Goal: Communication & Community: Answer question/provide support

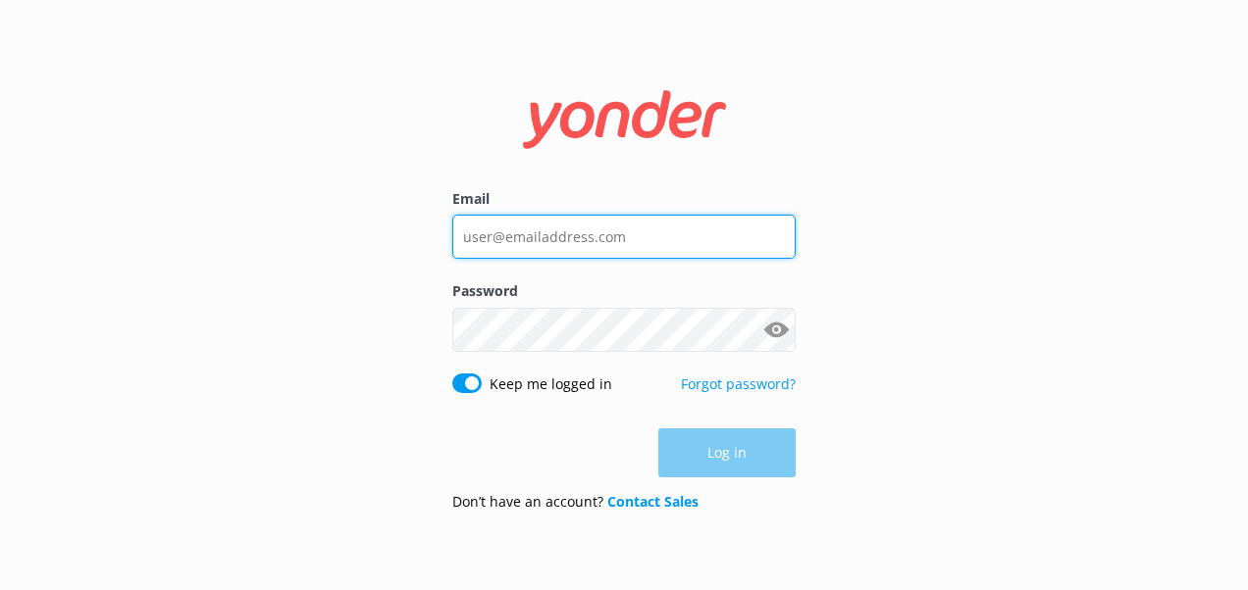
type input "kelly@riversideadventures.co.nz"
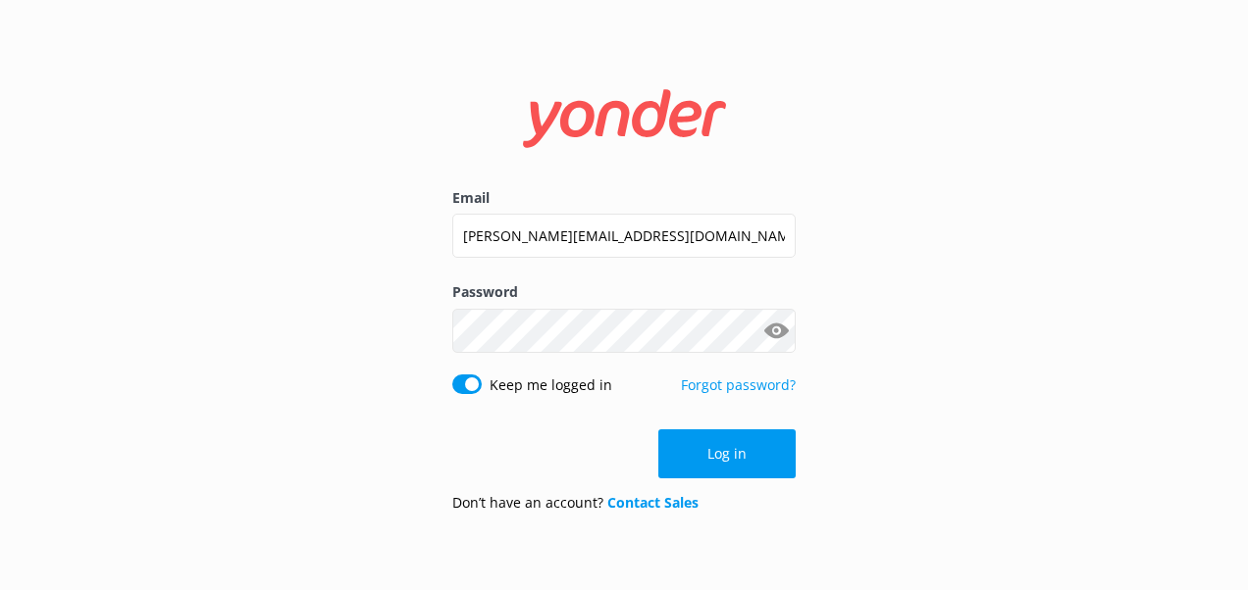
click at [934, 442] on div "Email kelly@riversideadventures.co.nz Password Show password Keep me logged in …" at bounding box center [624, 295] width 1248 height 590
click at [744, 455] on button "Log in" at bounding box center [726, 454] width 137 height 49
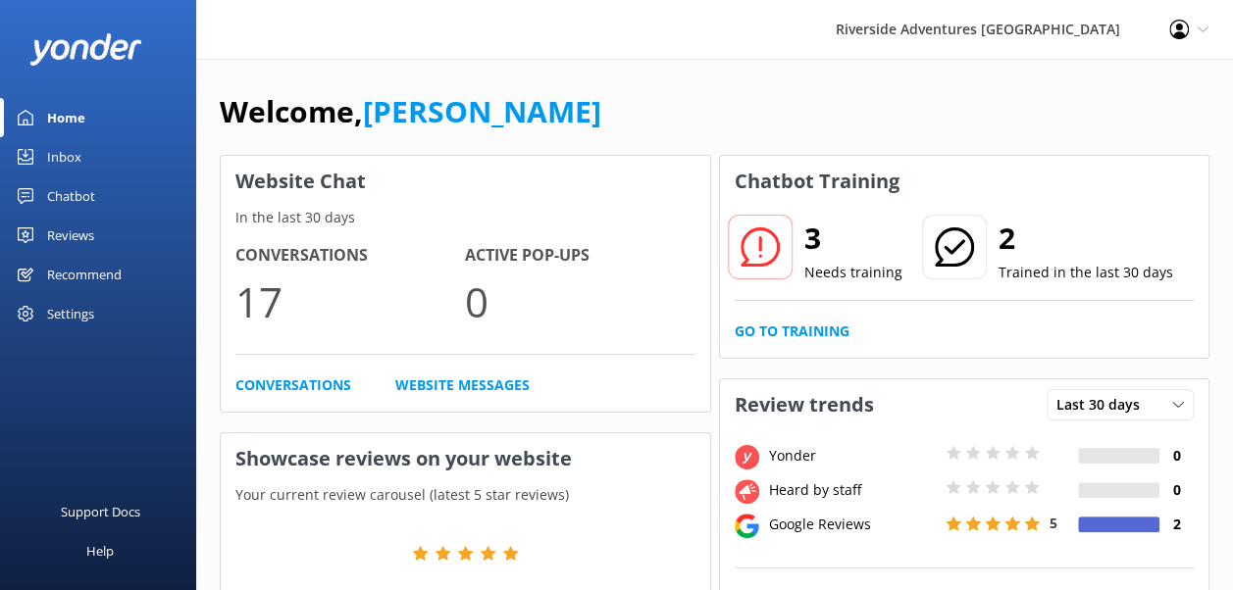
click at [57, 159] on div "Inbox" at bounding box center [64, 156] width 34 height 39
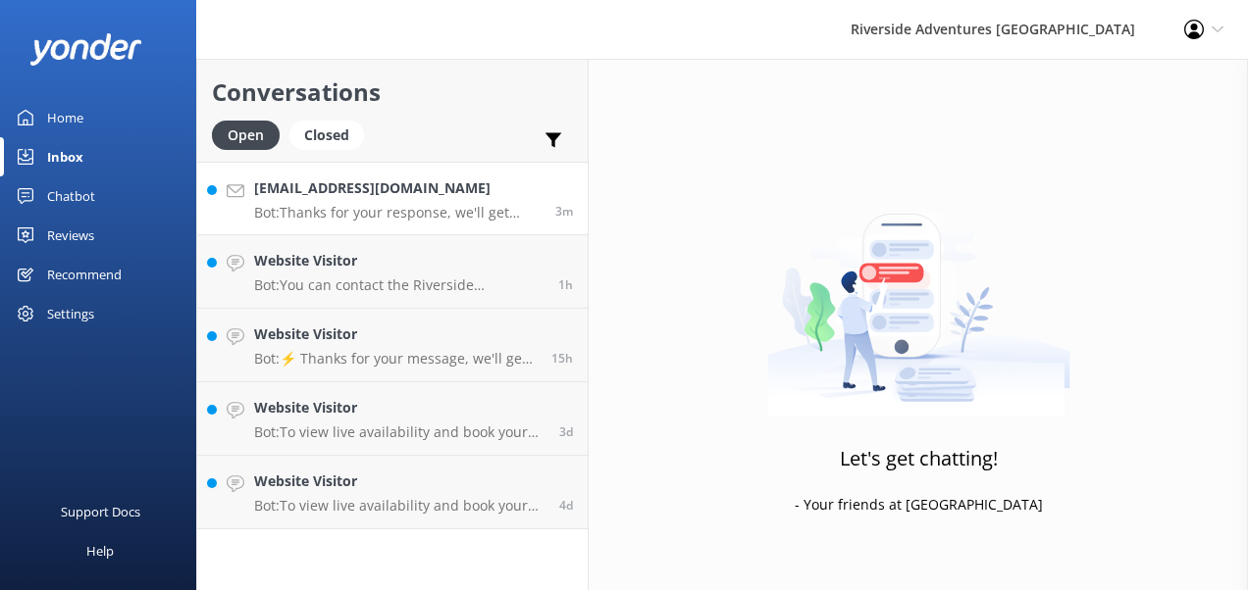
click at [357, 209] on p "Bot: Thanks for your response, we'll get back to you as soon as we can during o…" at bounding box center [397, 213] width 286 height 18
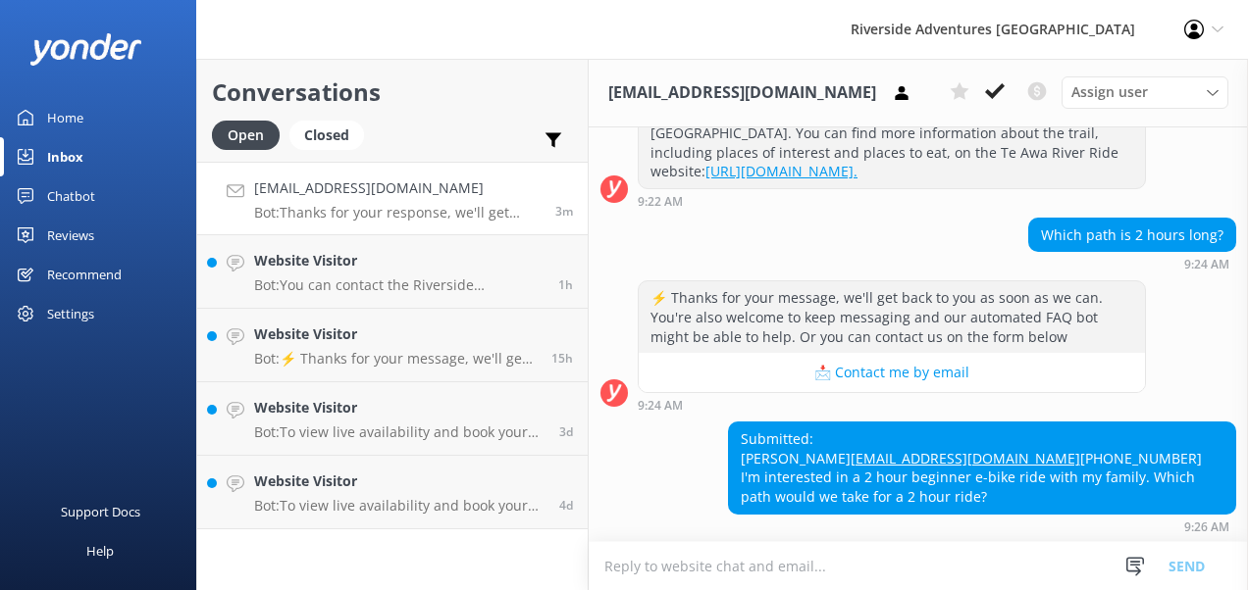
scroll to position [1072, 0]
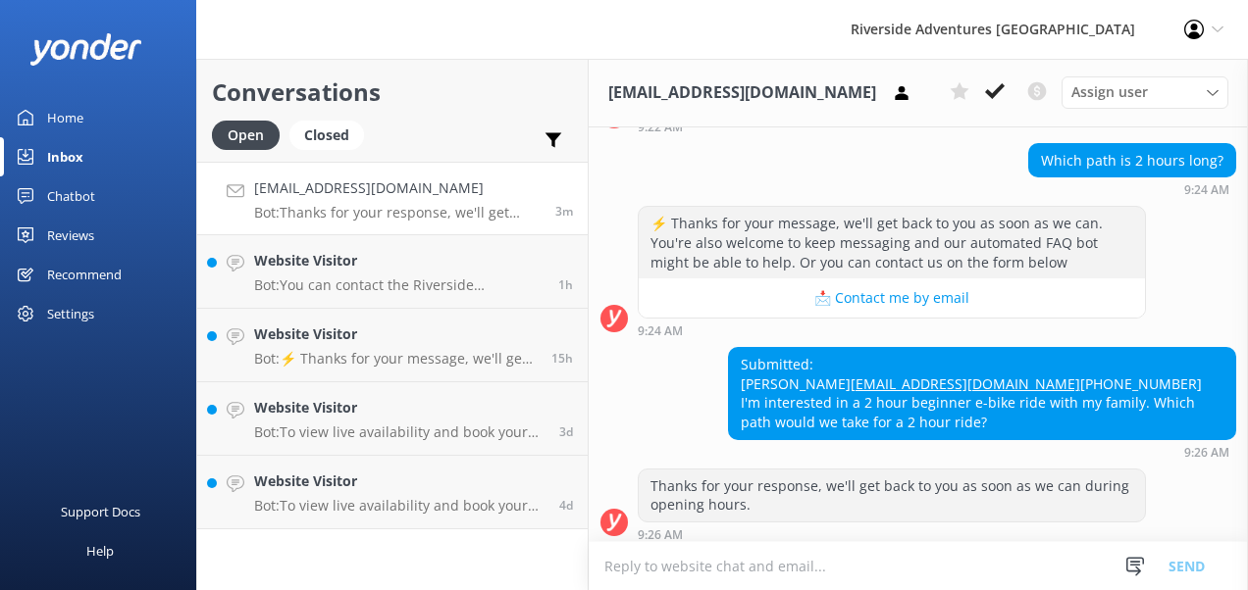
click at [881, 571] on textarea at bounding box center [918, 566] width 659 height 48
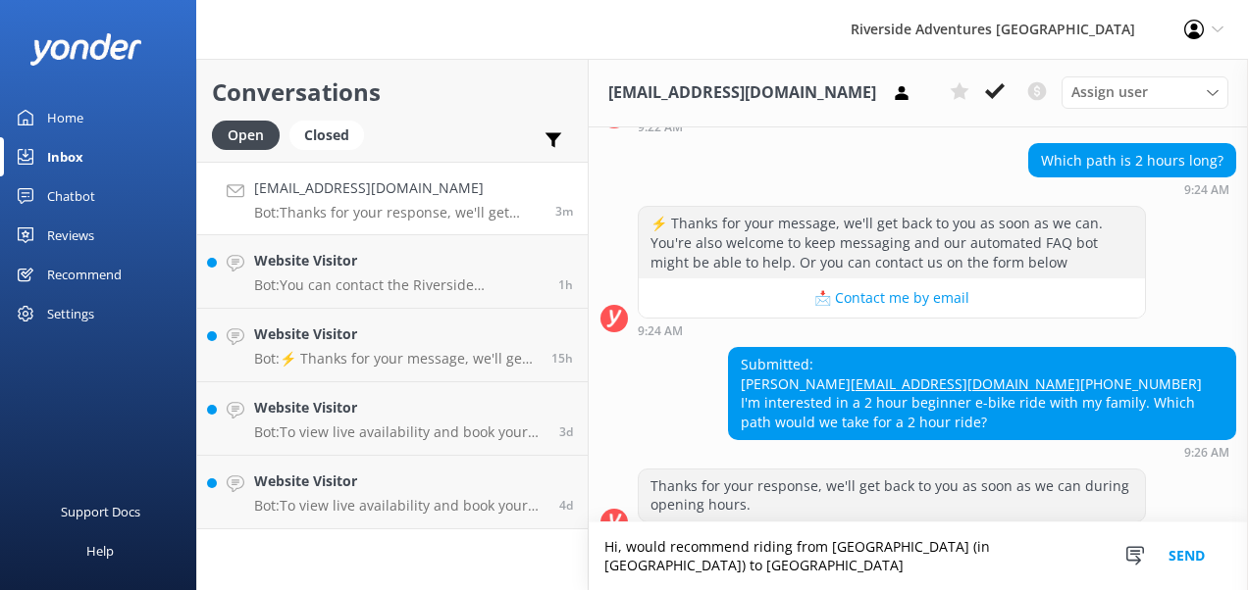
scroll to position [1092, 0]
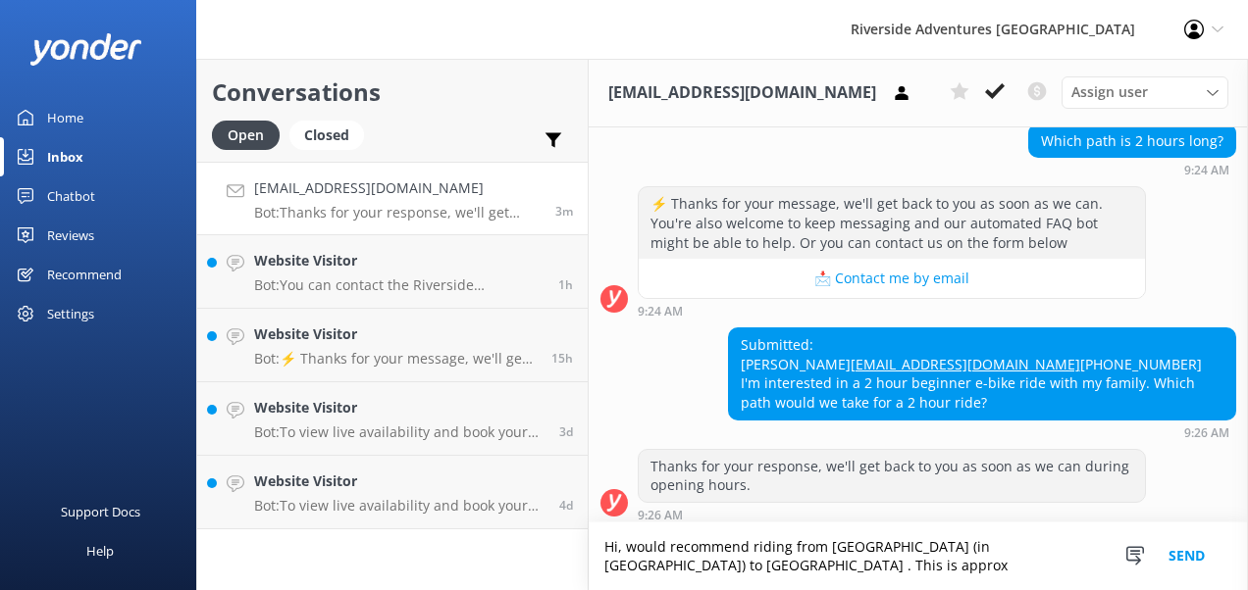
type textarea "Hi, would recommend riding from Velodrome (in Cambridge) to Lake Karapiro . Thi…"
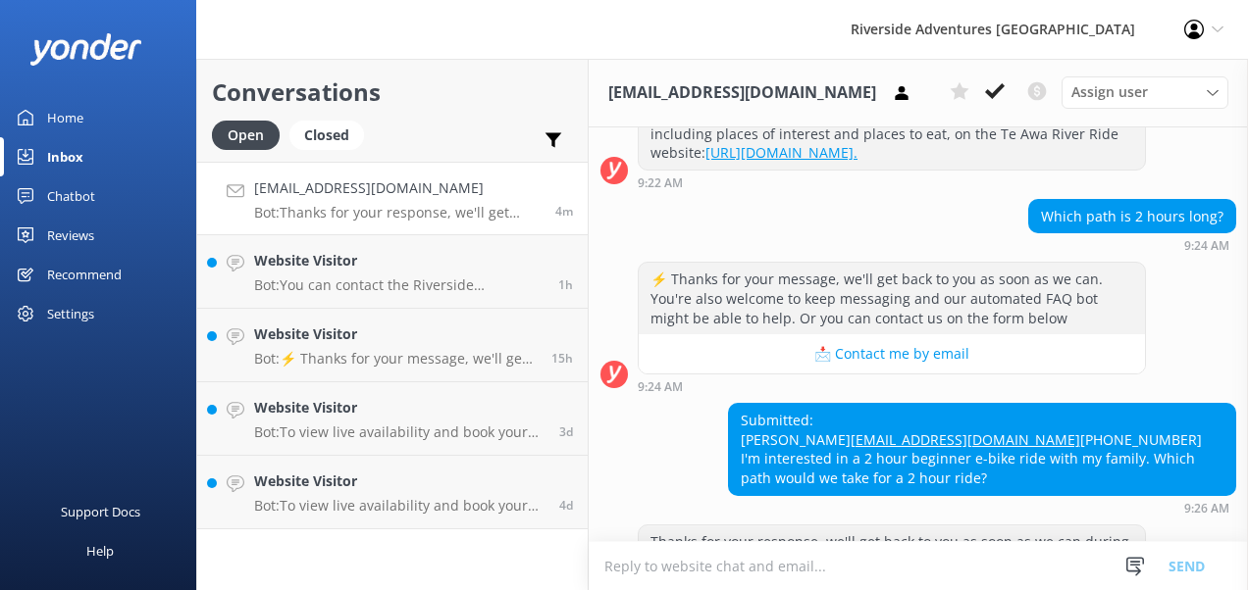
scroll to position [1072, 0]
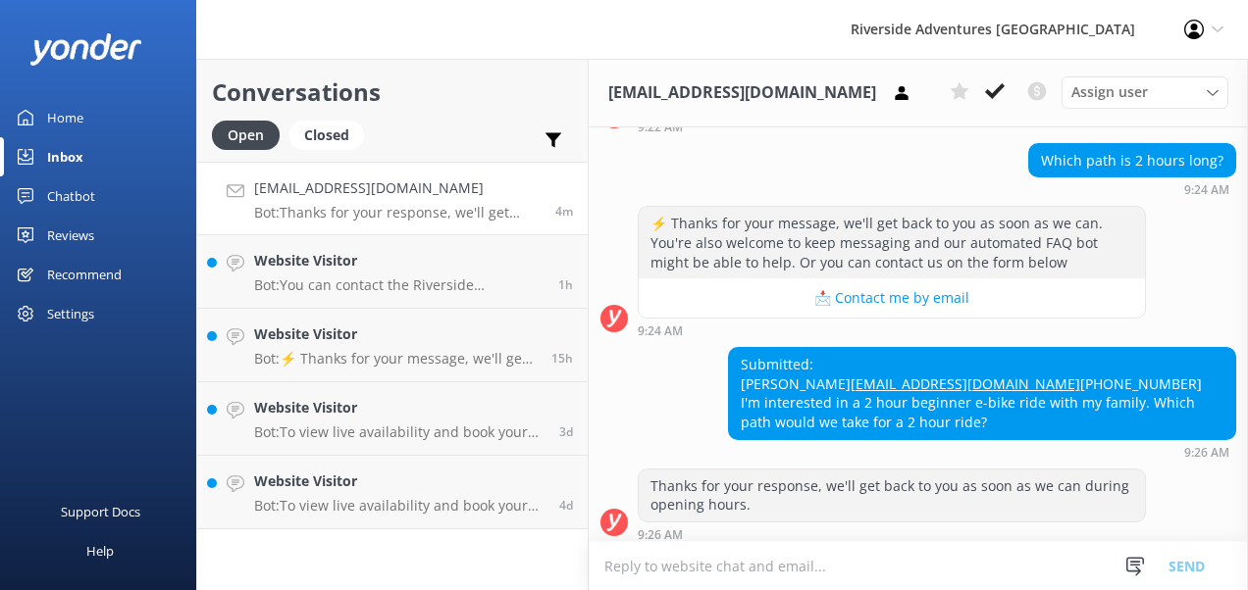
click at [732, 575] on textarea at bounding box center [918, 566] width 659 height 48
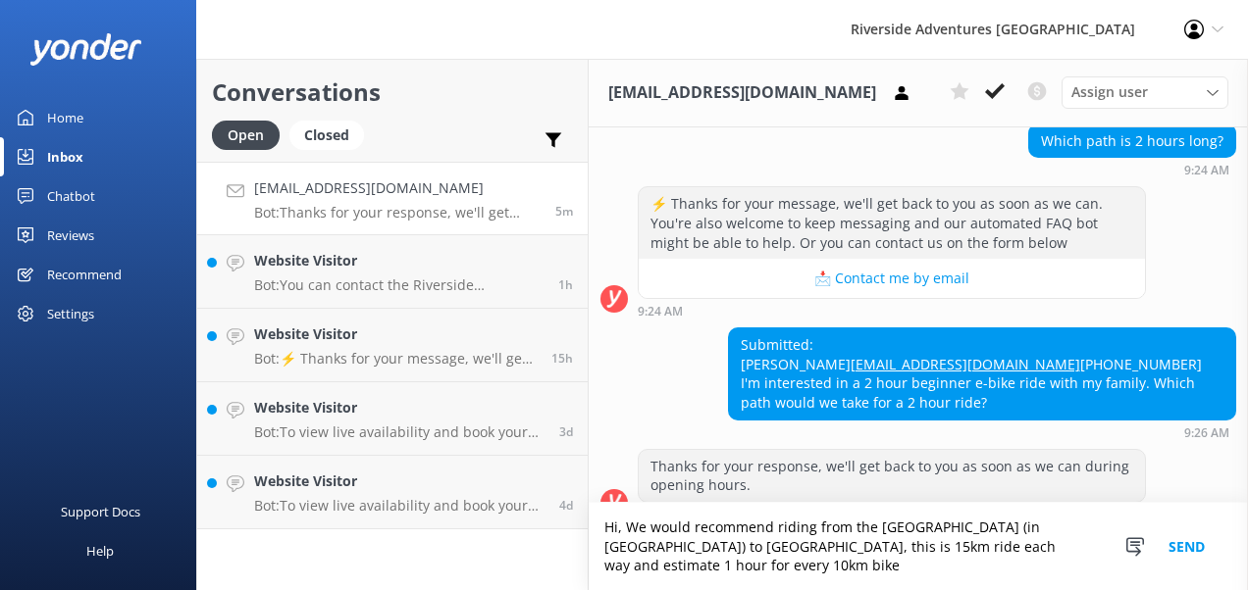
scroll to position [1110, 0]
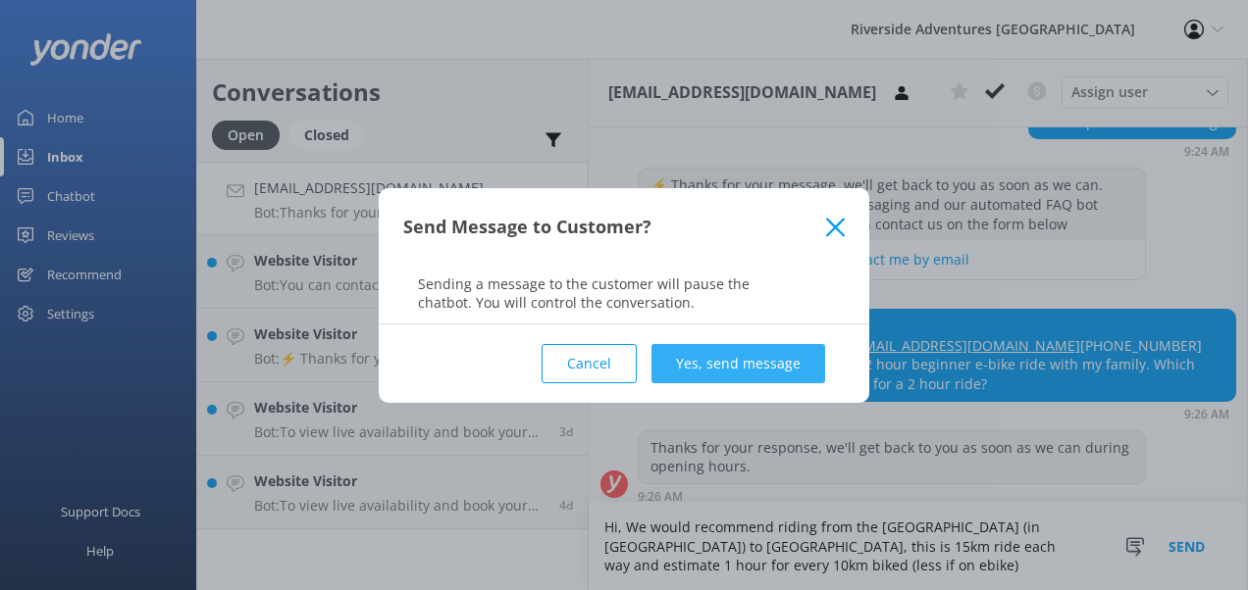
type textarea "Hi, We would recommend riding from the [GEOGRAPHIC_DATA] (in [GEOGRAPHIC_DATA])…"
click at [703, 361] on button "Yes, send message" at bounding box center [738, 363] width 174 height 39
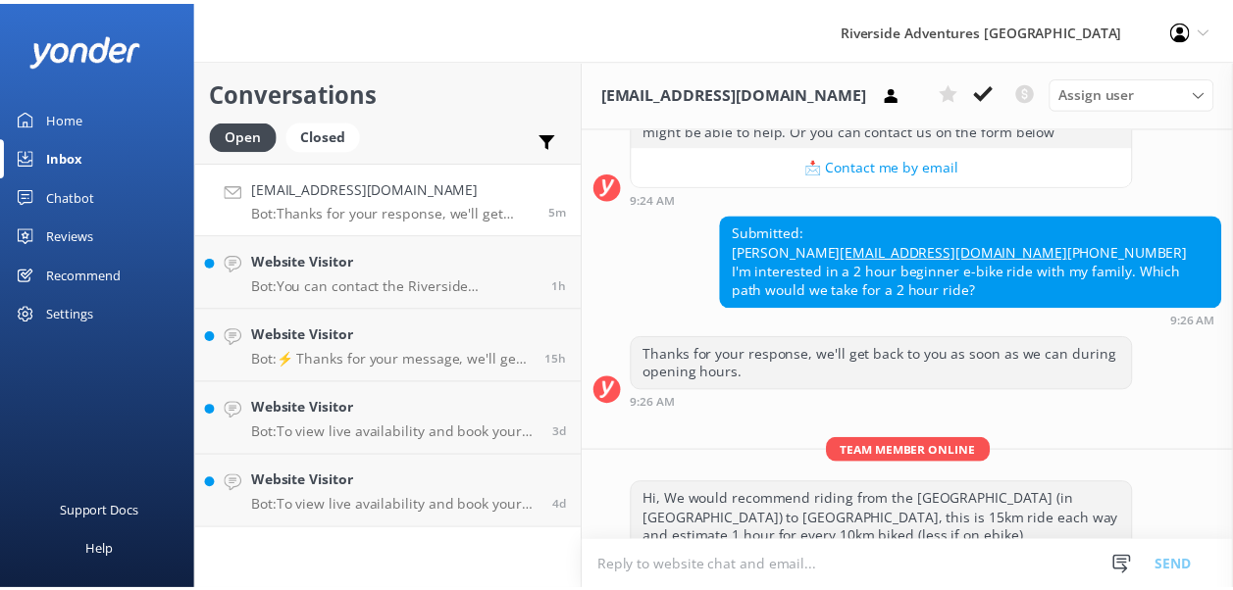
scroll to position [1238, 0]
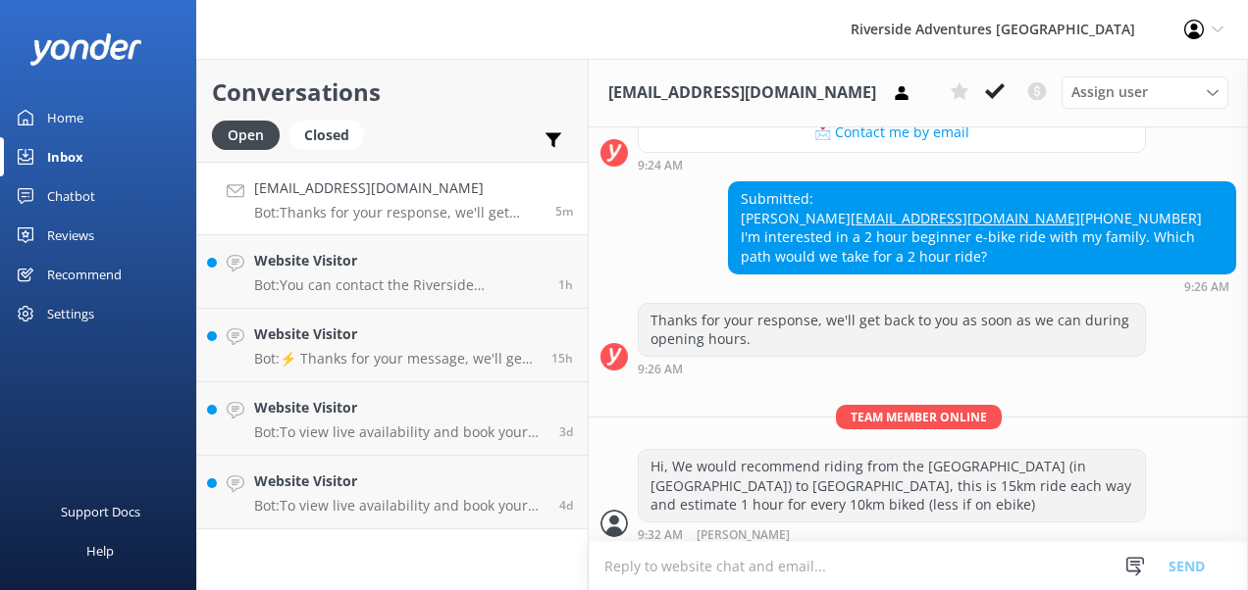
click at [77, 312] on div "Settings" at bounding box center [70, 313] width 47 height 39
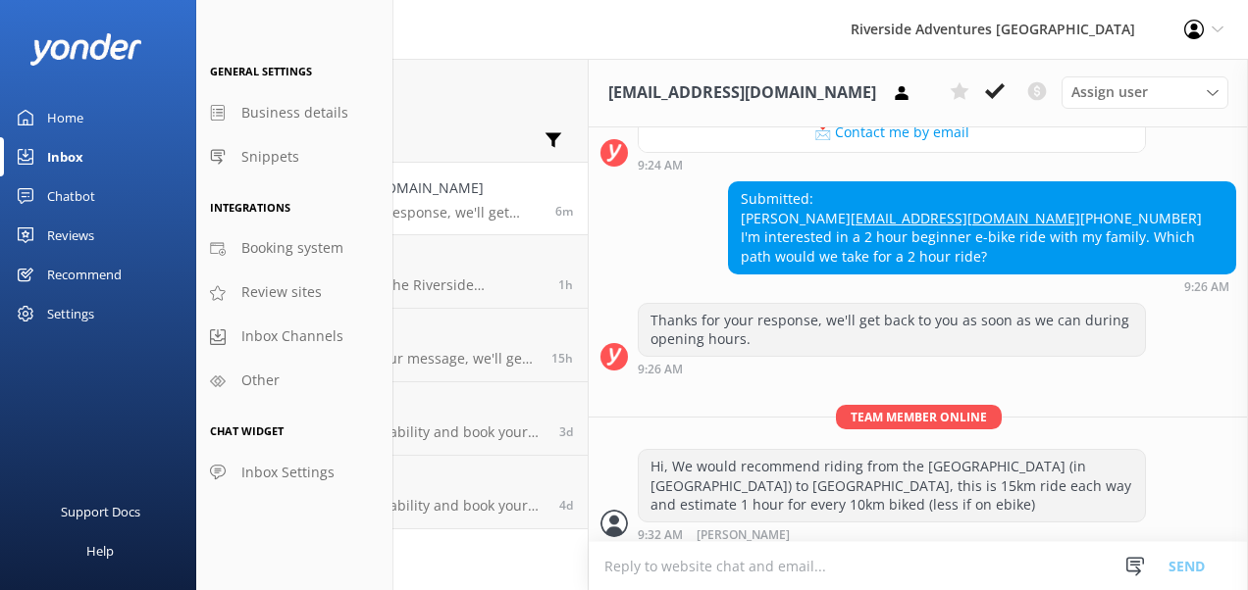
click at [1212, 27] on icon at bounding box center [1217, 30] width 12 height 12
click at [942, 24] on div "Riverside Adventures [GEOGRAPHIC_DATA]" at bounding box center [992, 29] width 333 height 59
click at [71, 318] on div "Settings" at bounding box center [70, 313] width 47 height 39
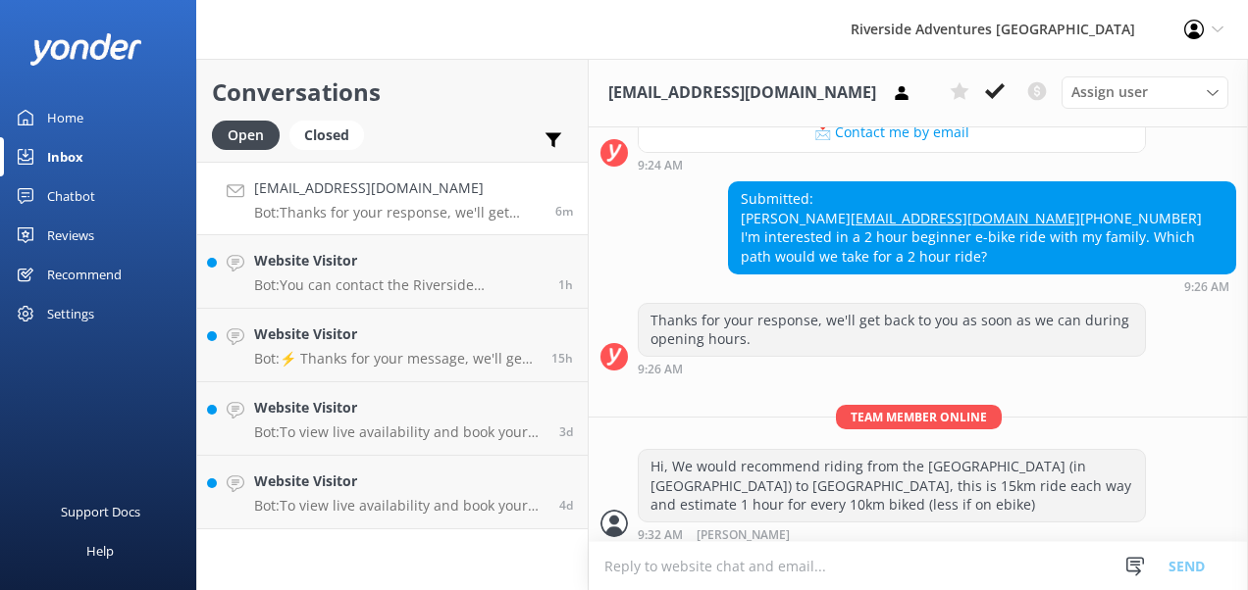
click at [55, 312] on div "Settings" at bounding box center [70, 313] width 47 height 39
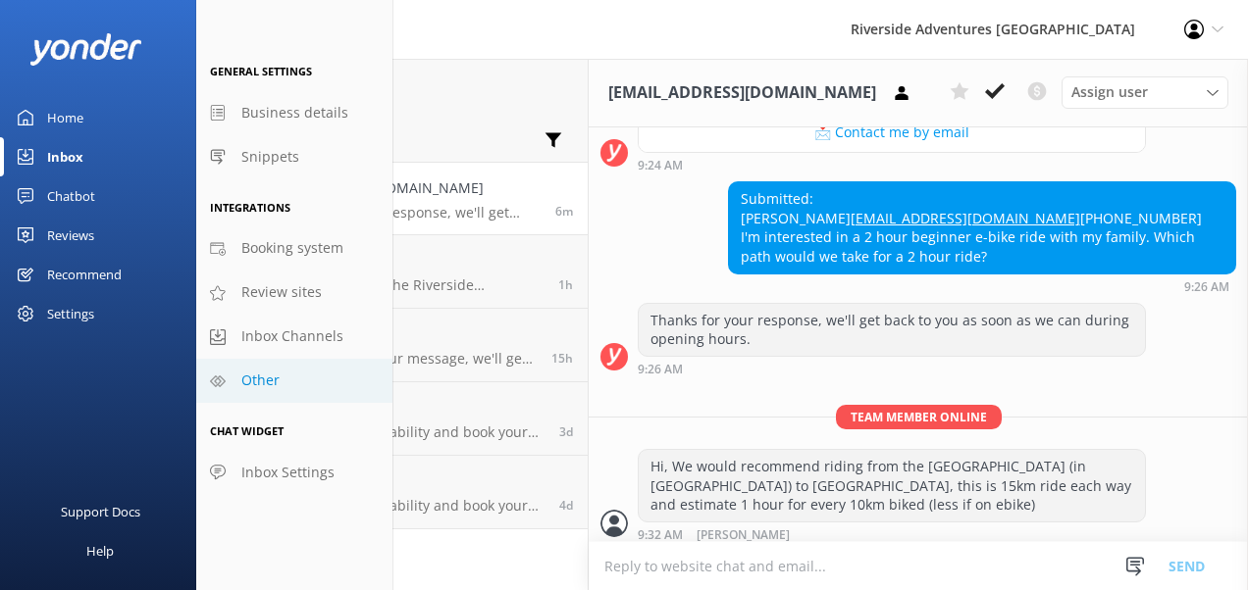
click at [274, 380] on span "Other" at bounding box center [260, 381] width 38 height 22
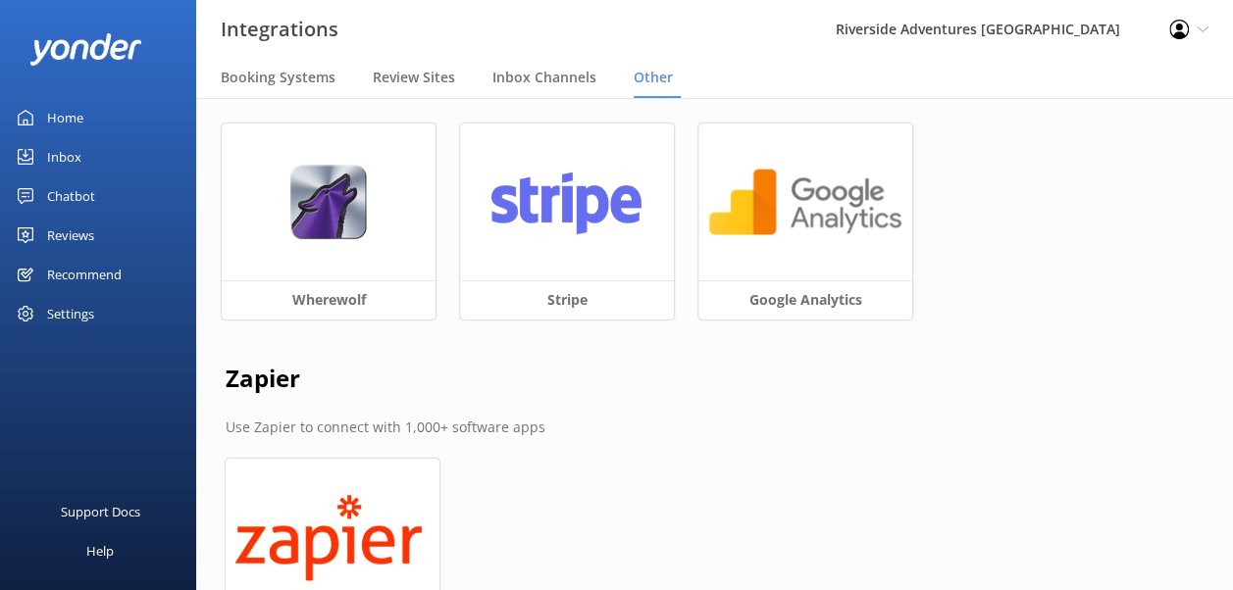
click at [90, 277] on div "Recommend" at bounding box center [84, 274] width 75 height 39
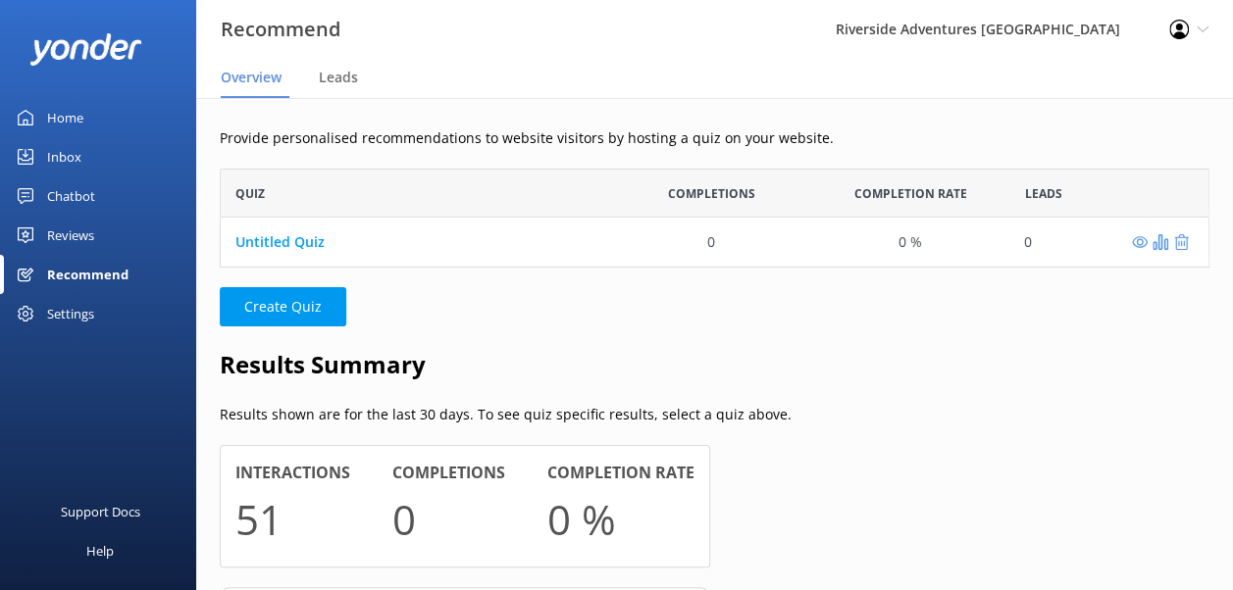
scroll to position [83, 974]
click at [71, 224] on div "Reviews" at bounding box center [70, 235] width 47 height 39
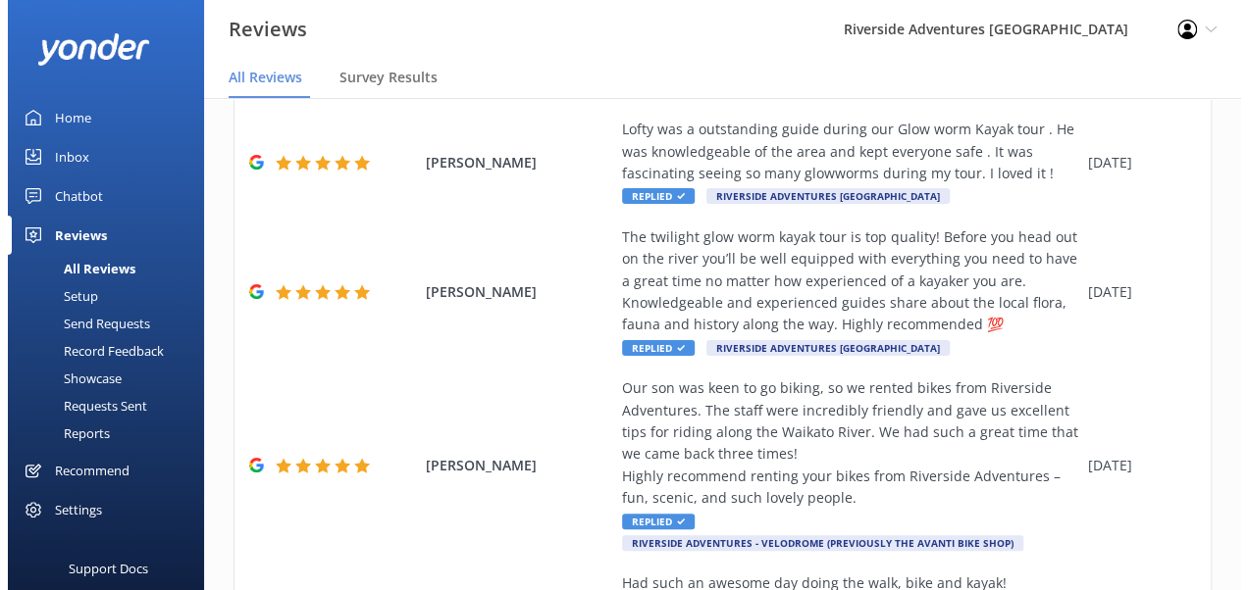
scroll to position [1012, 0]
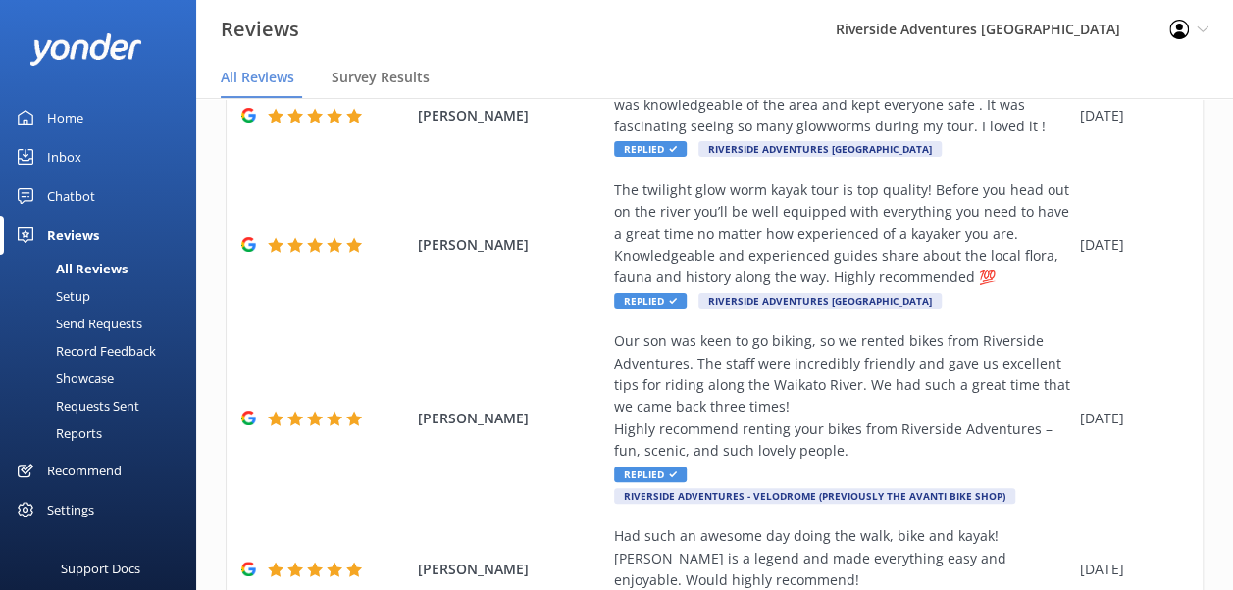
click at [1202, 28] on icon at bounding box center [1203, 30] width 12 height 12
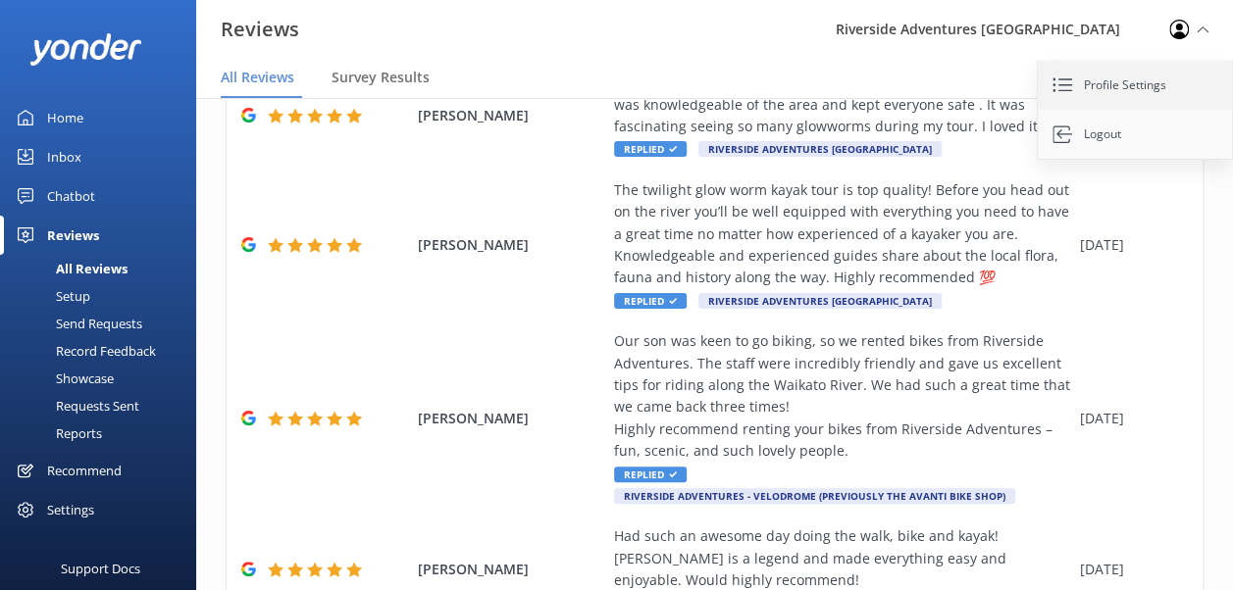
click at [1134, 77] on link "Profile Settings" at bounding box center [1136, 85] width 196 height 49
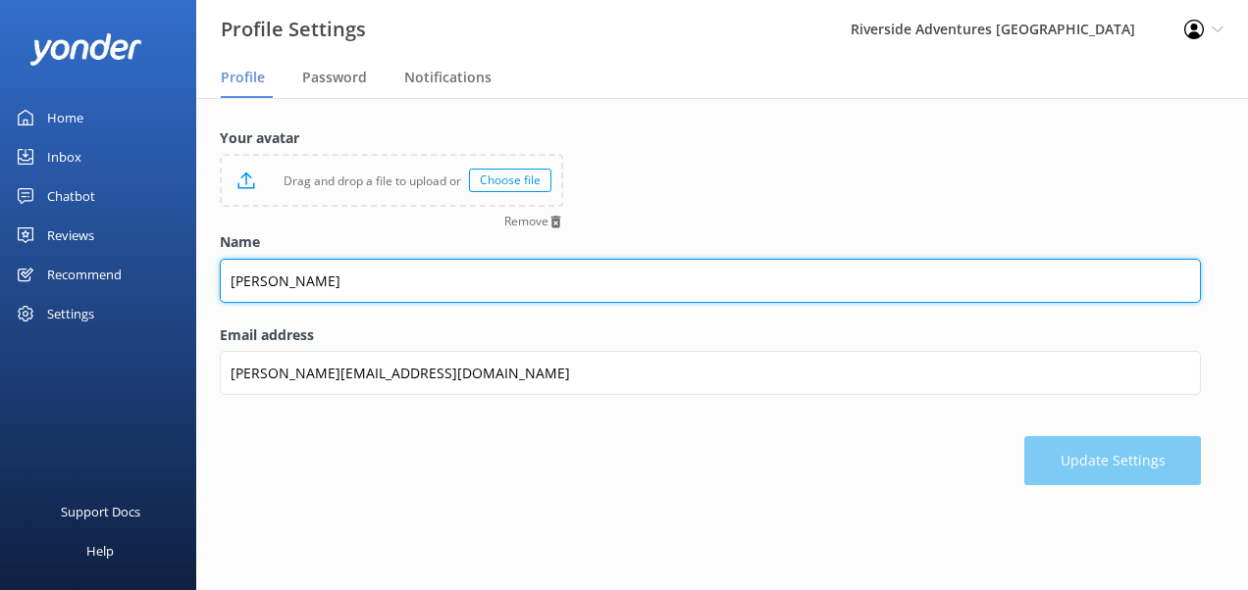
click at [355, 285] on input "[PERSON_NAME]" at bounding box center [710, 281] width 981 height 44
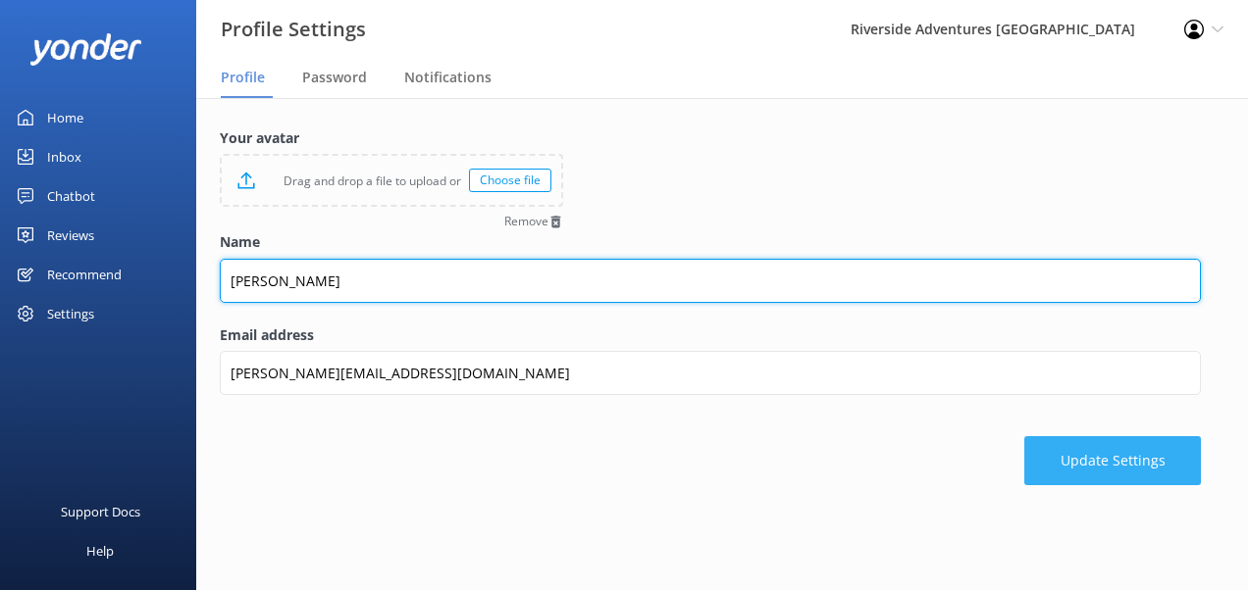
type input "[PERSON_NAME]"
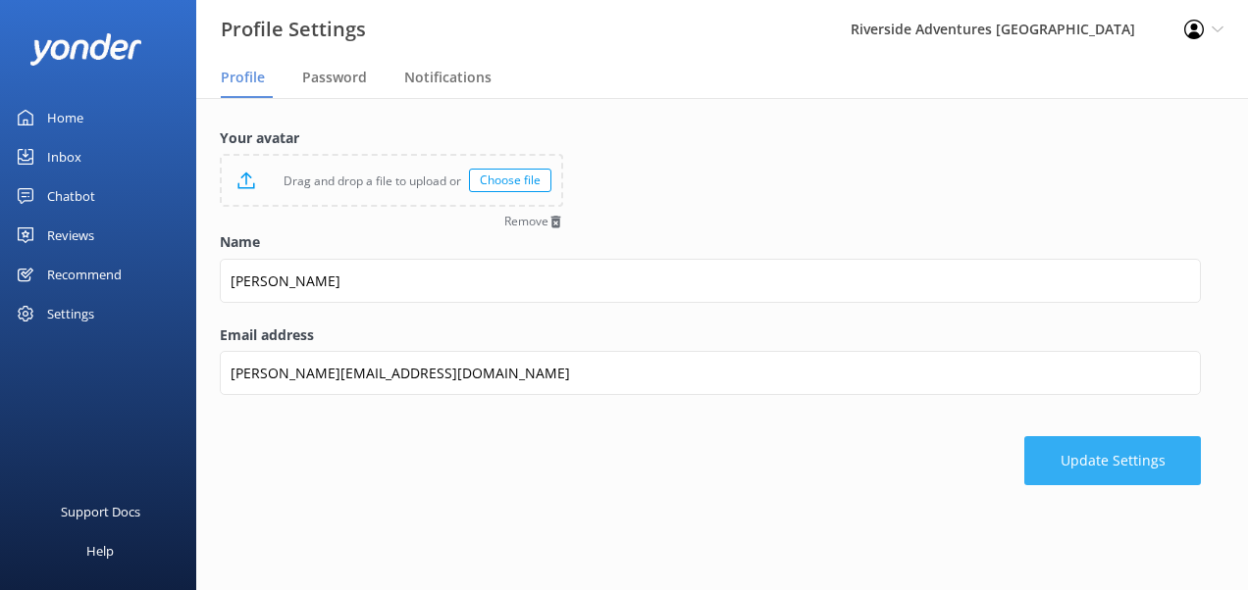
click at [1075, 462] on button "Update Settings" at bounding box center [1112, 460] width 177 height 49
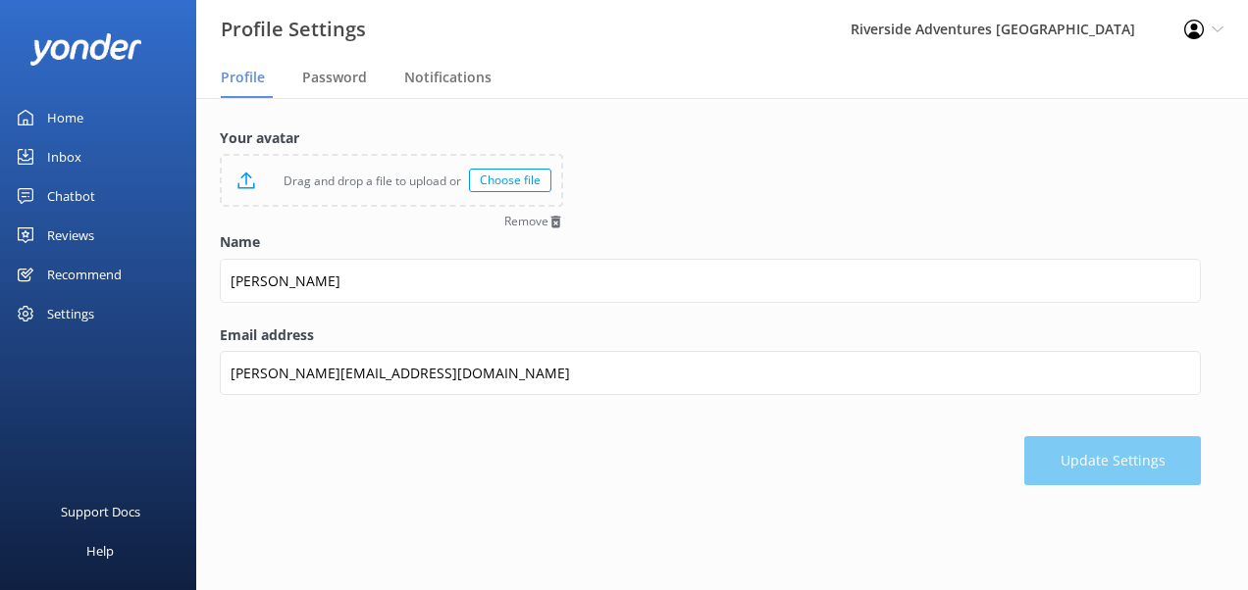
click at [56, 161] on div "Inbox" at bounding box center [64, 156] width 34 height 39
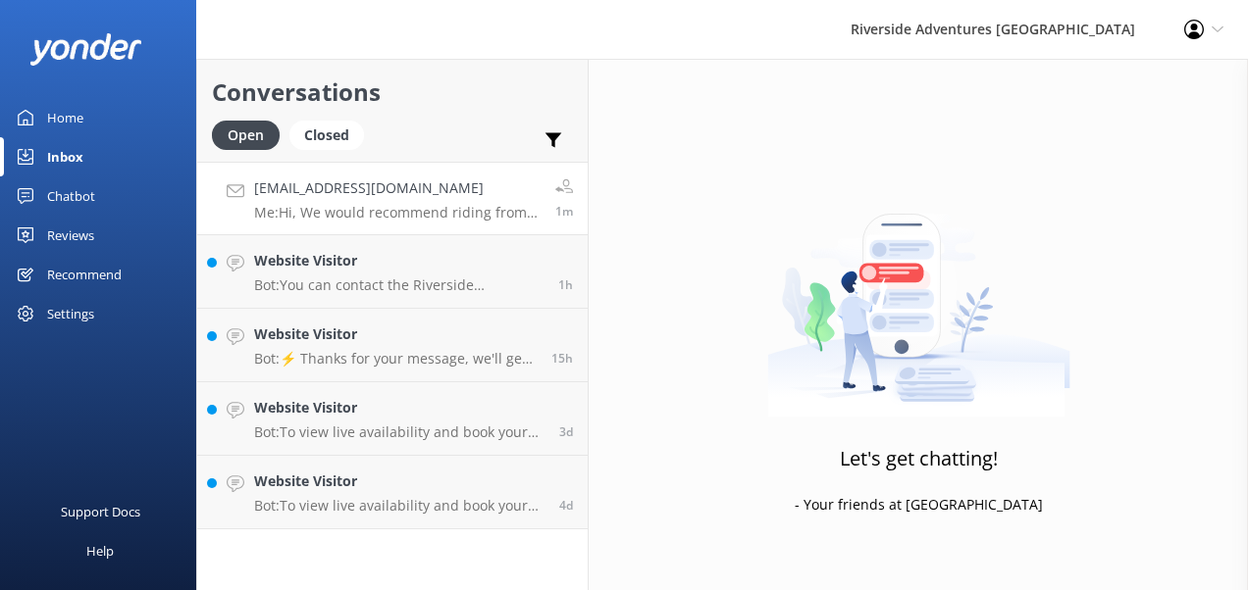
click at [343, 201] on div "[EMAIL_ADDRESS][DOMAIN_NAME] Me: Hi, We would recommend riding from the [GEOGRA…" at bounding box center [397, 199] width 286 height 42
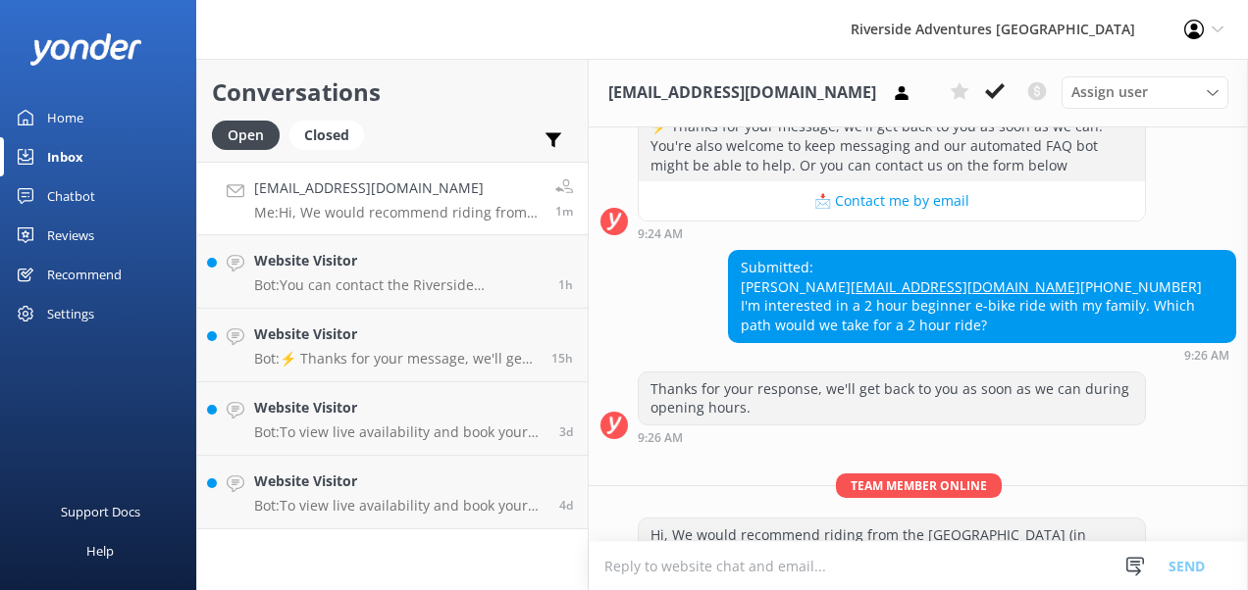
scroll to position [1238, 0]
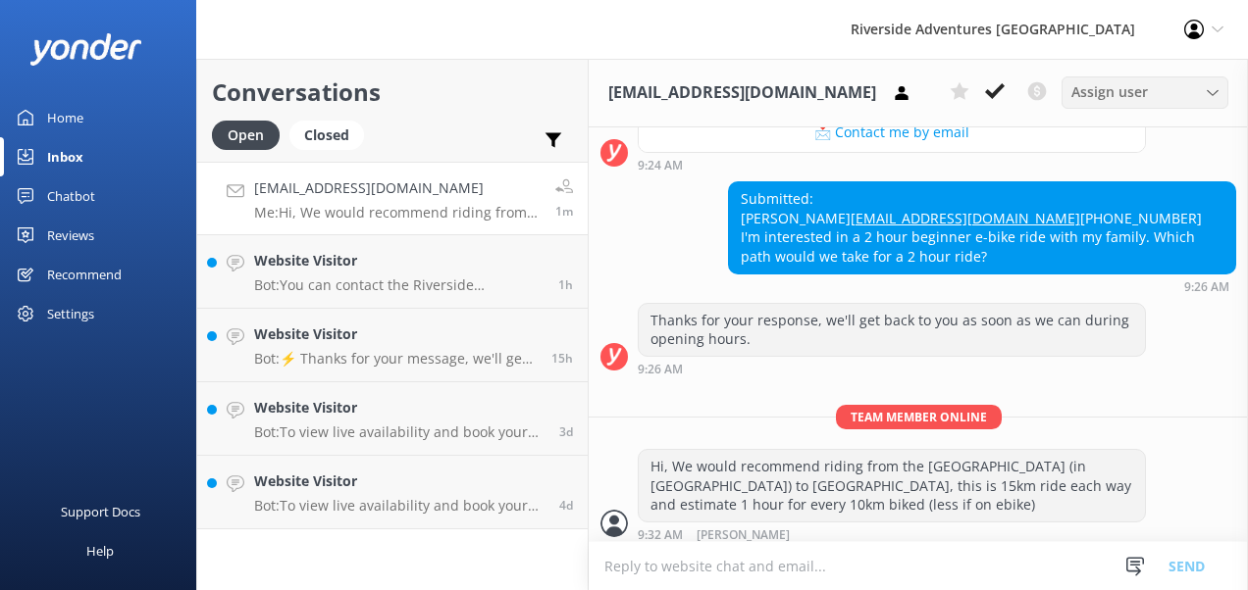
click at [1124, 94] on span "Assign user" at bounding box center [1109, 92] width 77 height 22
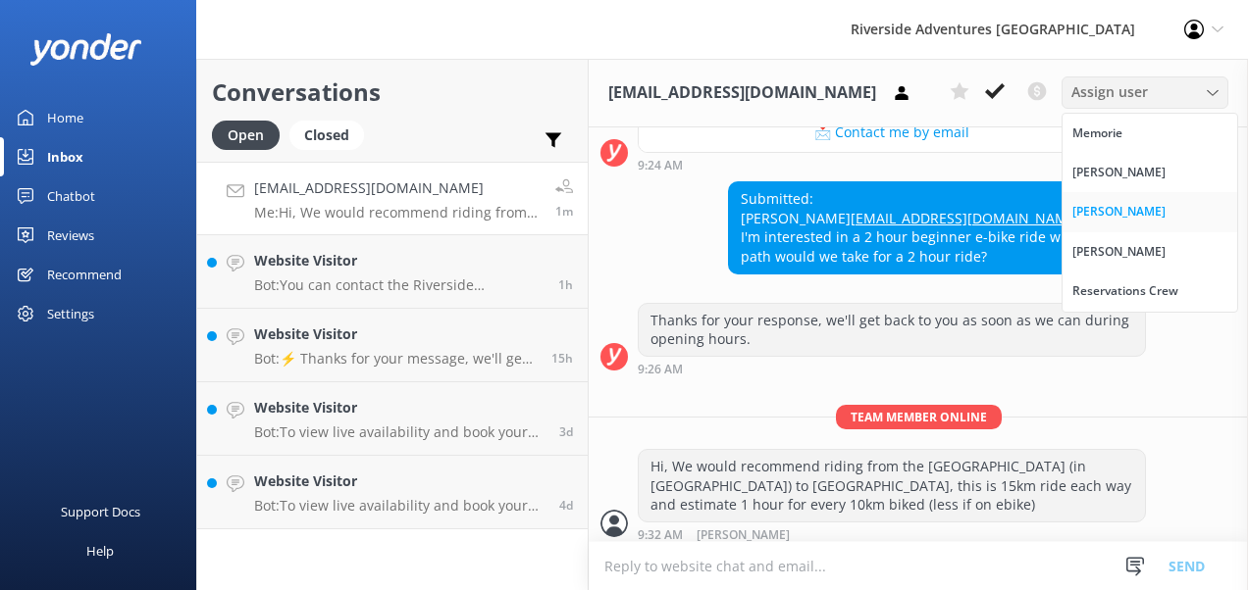
click at [1095, 214] on div "[PERSON_NAME]" at bounding box center [1118, 212] width 93 height 20
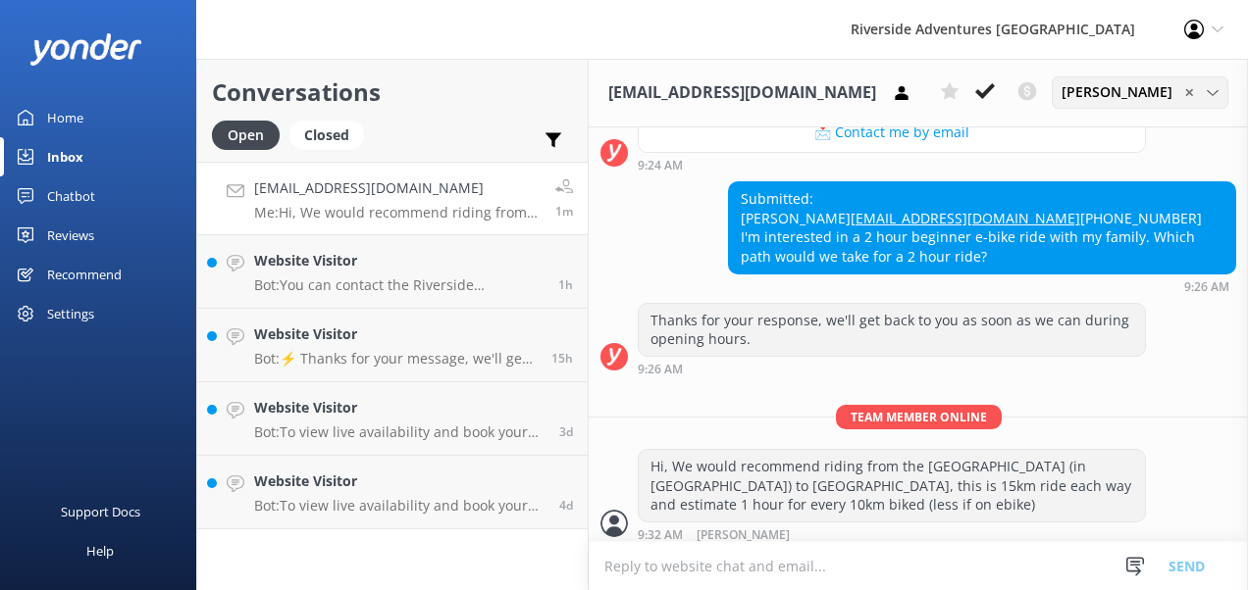
scroll to position [1281, 0]
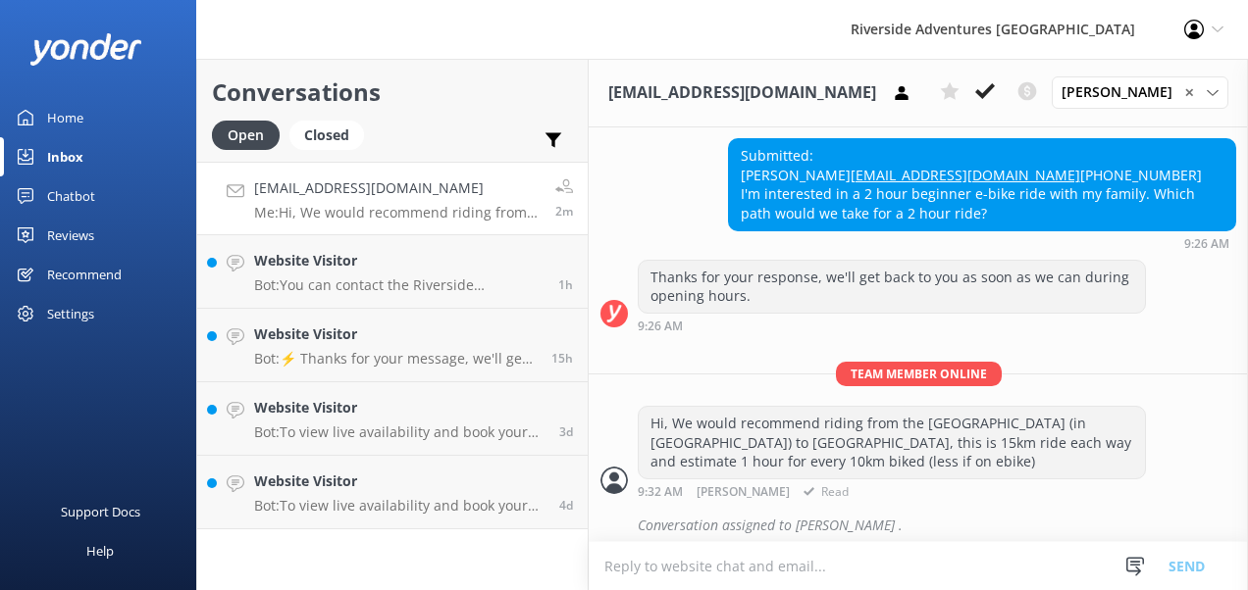
click at [825, 487] on span "Read" at bounding box center [822, 493] width 52 height 13
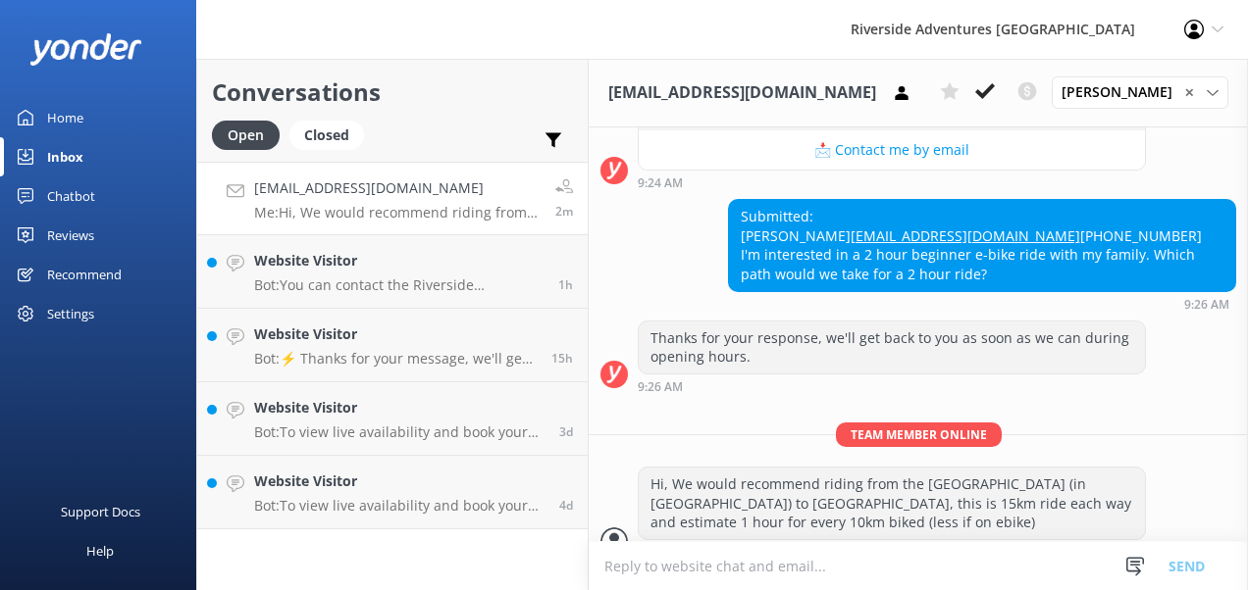
scroll to position [1195, 0]
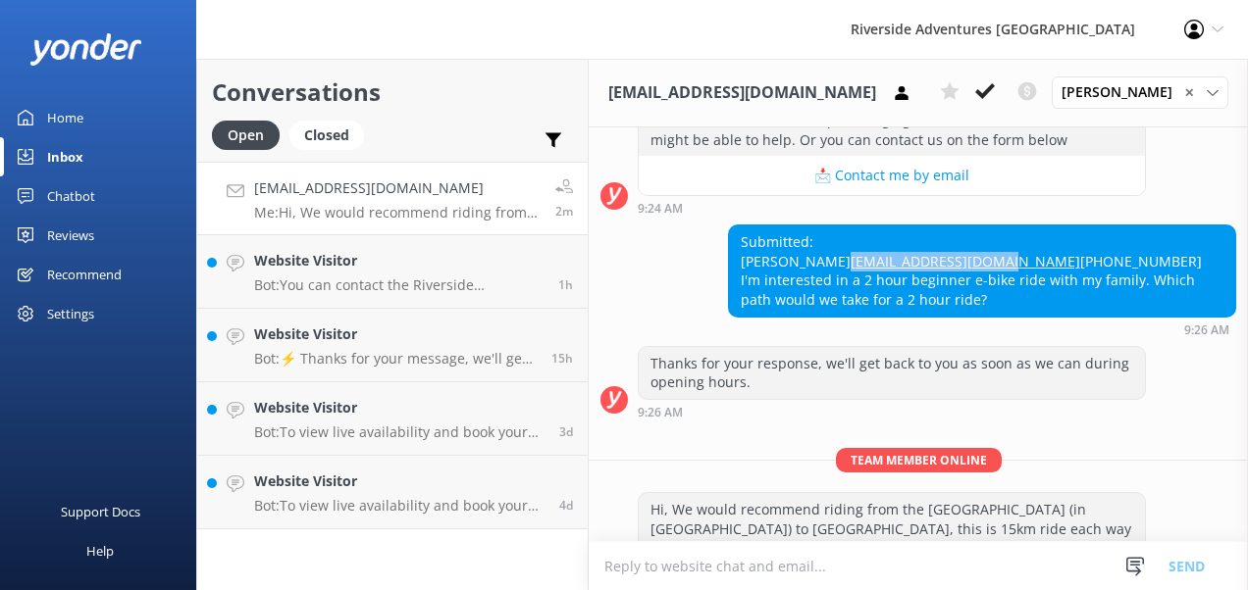
drag, startPoint x: 899, startPoint y: 228, endPoint x: 726, endPoint y: 229, distance: 173.6
click at [729, 229] on div "Submitted: [PERSON_NAME] [EMAIL_ADDRESS][DOMAIN_NAME] [PHONE_NUMBER] I'm intere…" at bounding box center [982, 271] width 506 height 90
copy link "[EMAIL_ADDRESS][DOMAIN_NAME]"
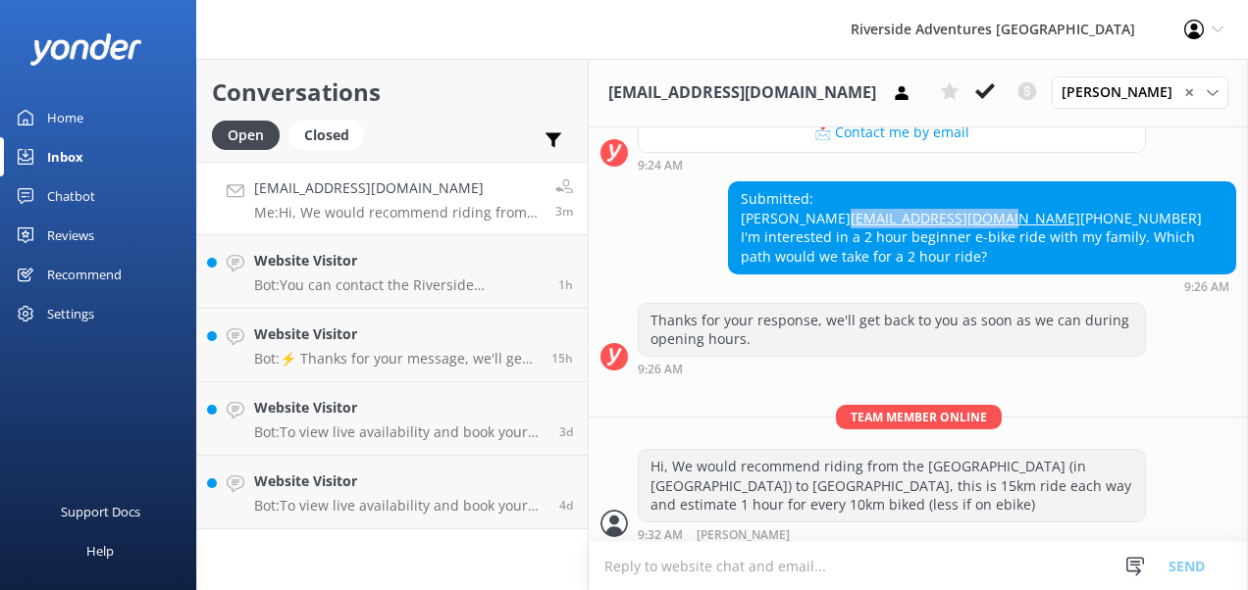
scroll to position [1281, 0]
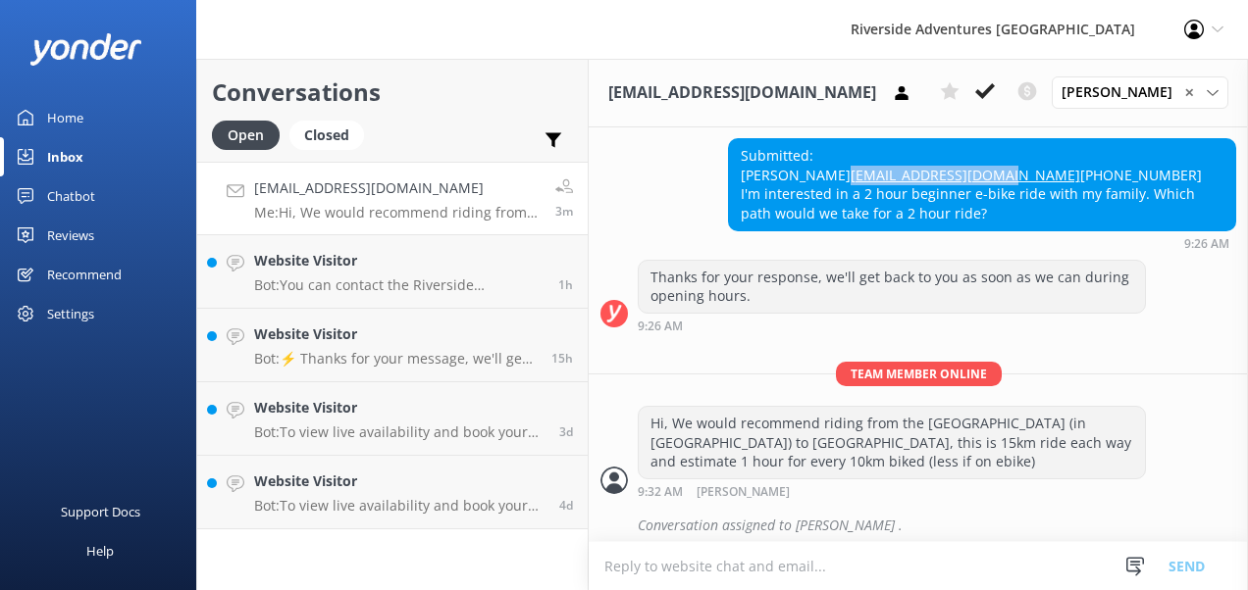
click at [248, 33] on div "Riverside Adventures Waikato Profile Settings Logout" at bounding box center [624, 29] width 1248 height 59
click at [325, 282] on p "Bot: You can contact the Riverside Adventures Waikato team at [PHONE_NUMBER], o…" at bounding box center [398, 286] width 289 height 18
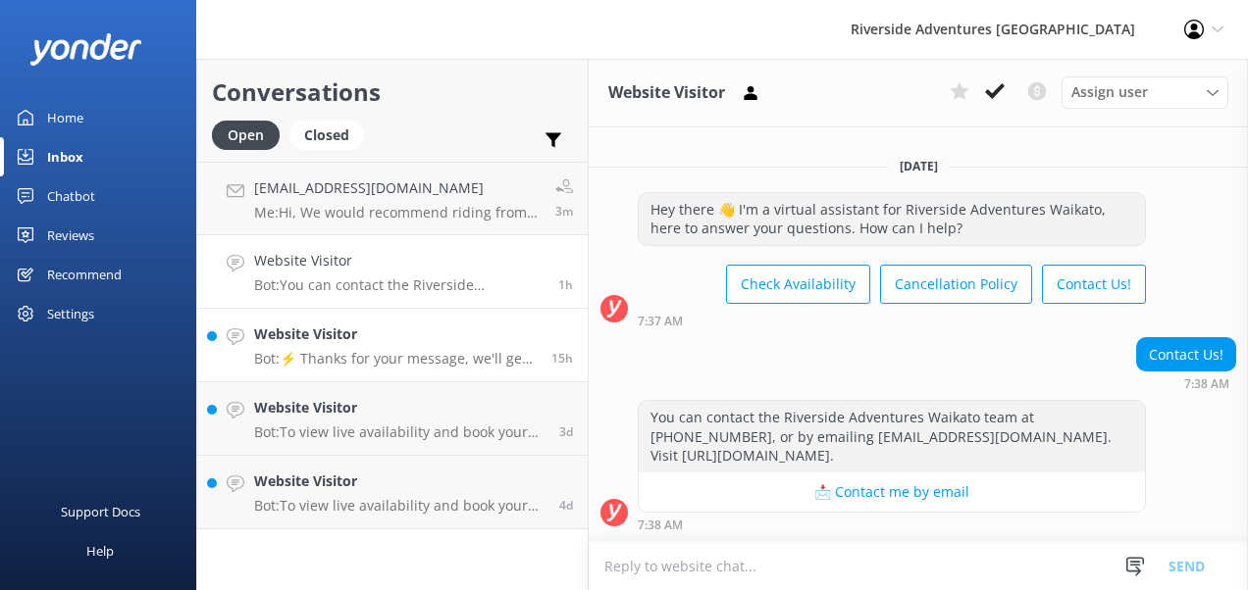
click at [398, 361] on p "Bot: ⚡ Thanks for your message, we'll get back to you as soon as we can. You're…" at bounding box center [395, 359] width 282 height 18
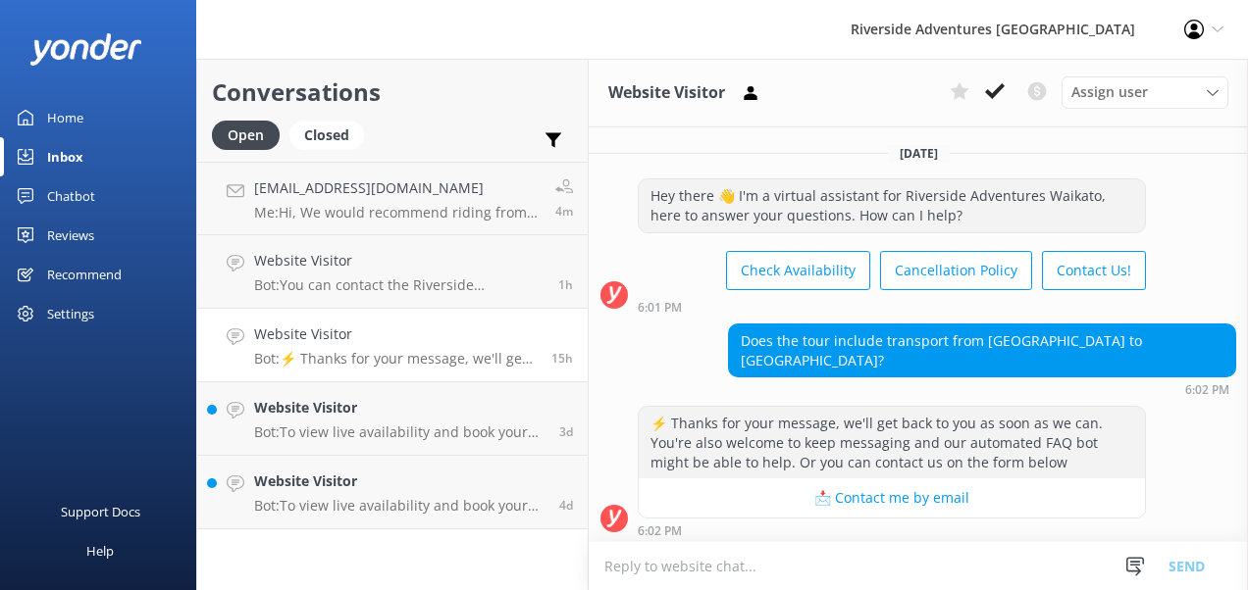
click at [725, 556] on textarea at bounding box center [918, 566] width 659 height 48
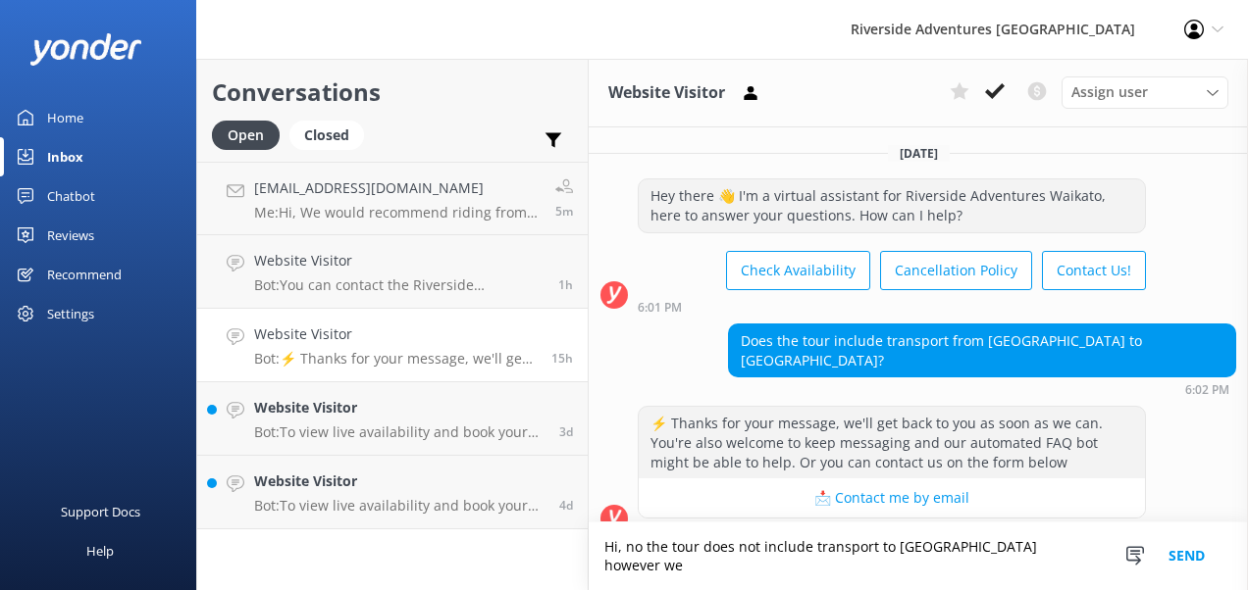
scroll to position [4, 0]
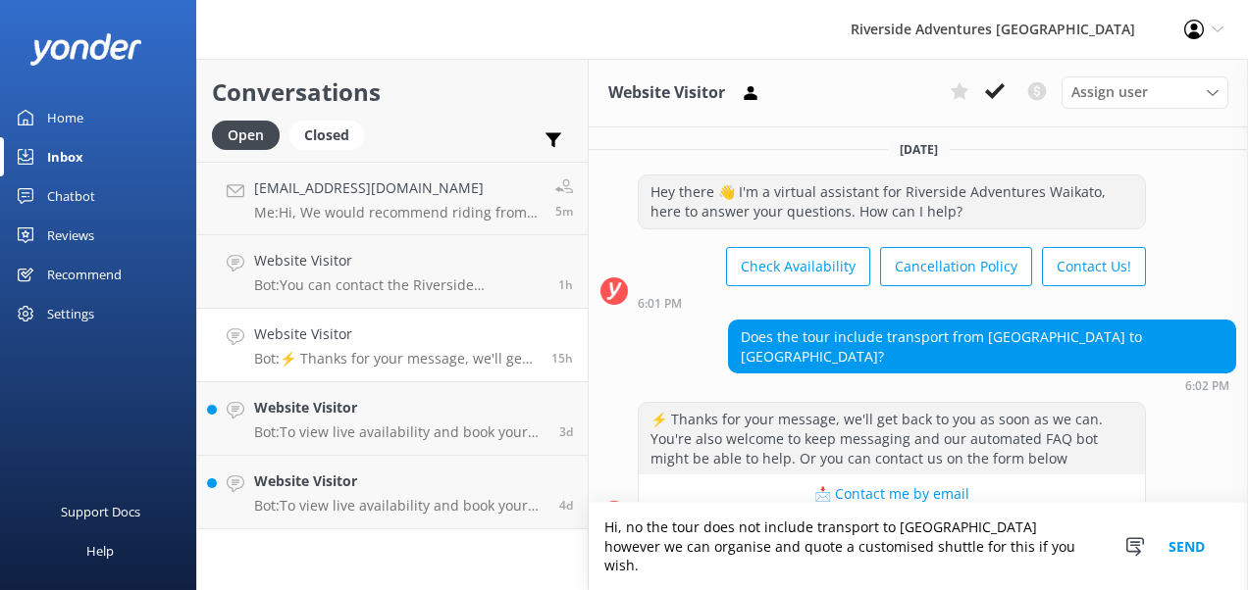
type textarea "Hi, no the tour does not include transport to [GEOGRAPHIC_DATA] however we can …"
click at [1187, 553] on button "Send" at bounding box center [1187, 546] width 74 height 87
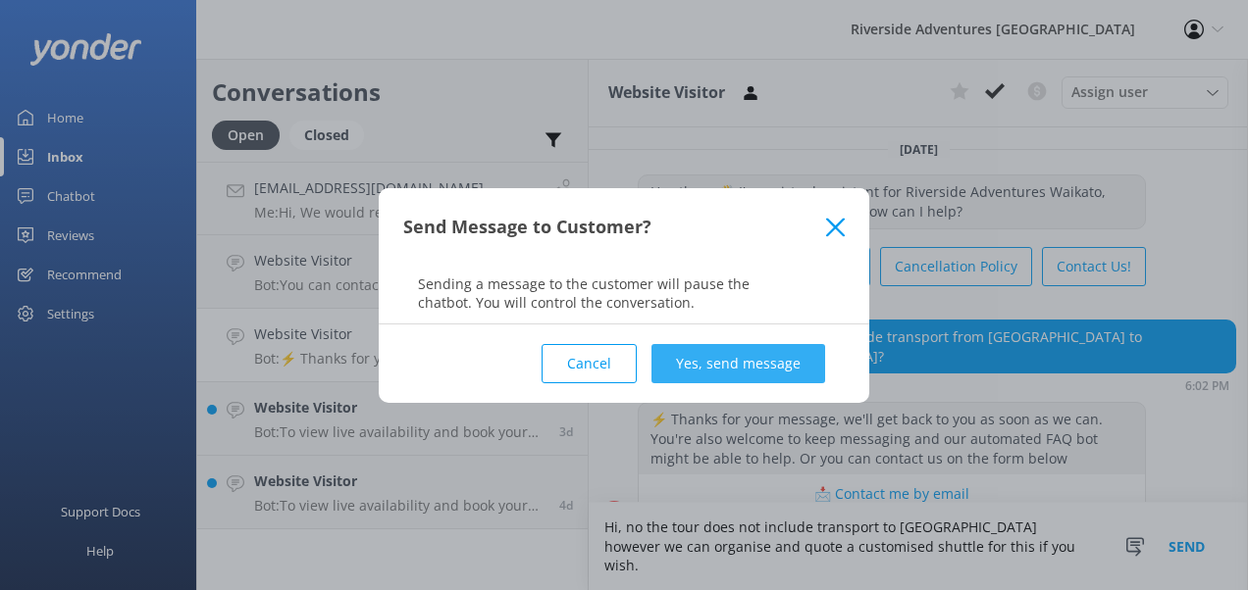
click at [730, 365] on button "Yes, send message" at bounding box center [738, 363] width 174 height 39
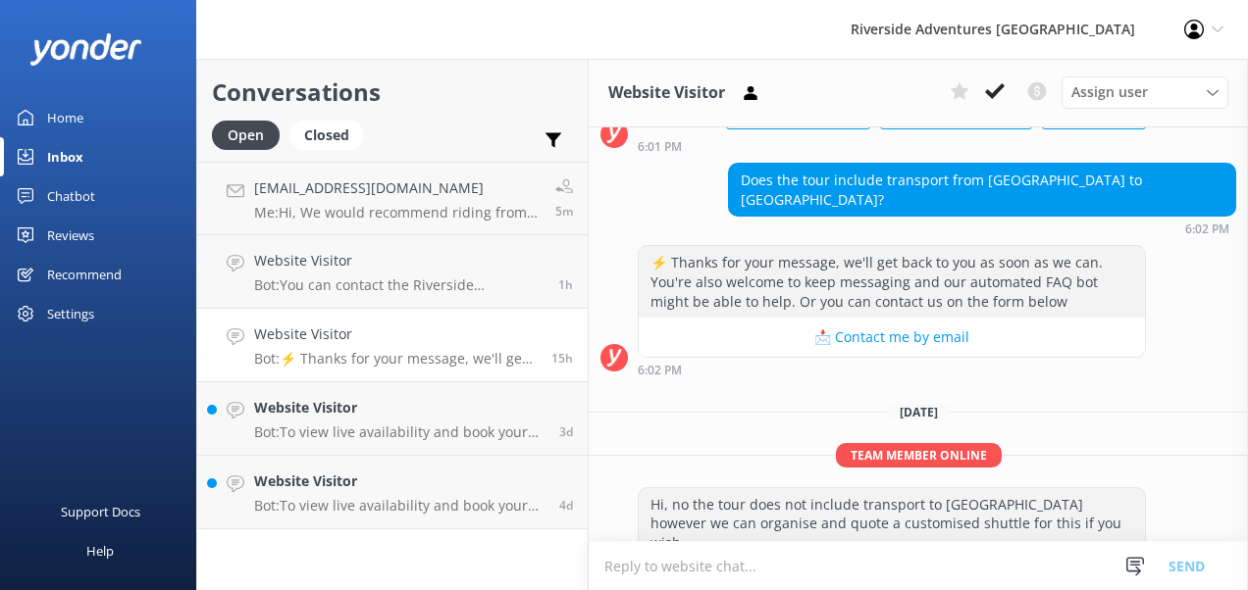
scroll to position [167, 0]
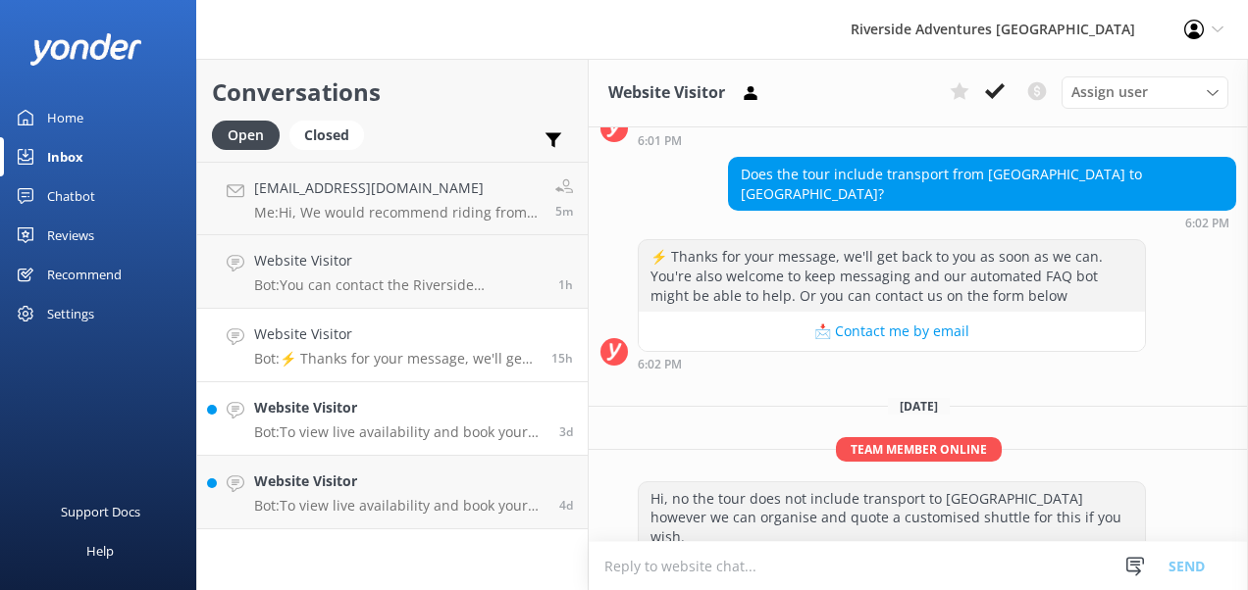
click at [327, 432] on p "Bot: To view live availability and book your tour, please visit [URL][DOMAIN_NA…" at bounding box center [399, 433] width 290 height 18
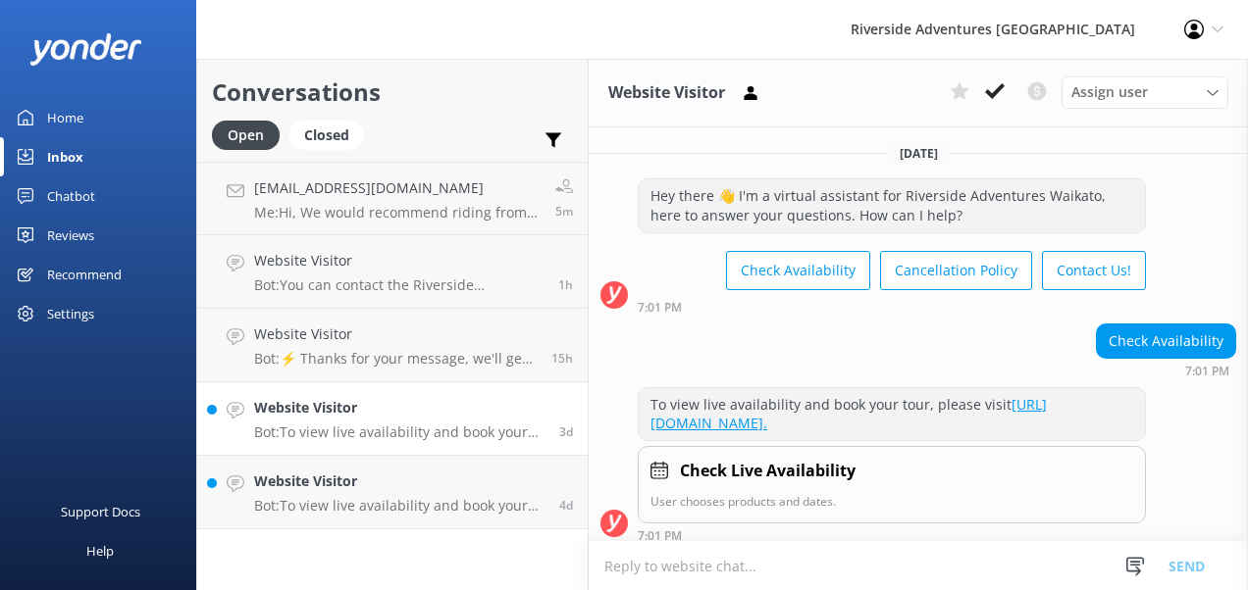
scroll to position [7, 0]
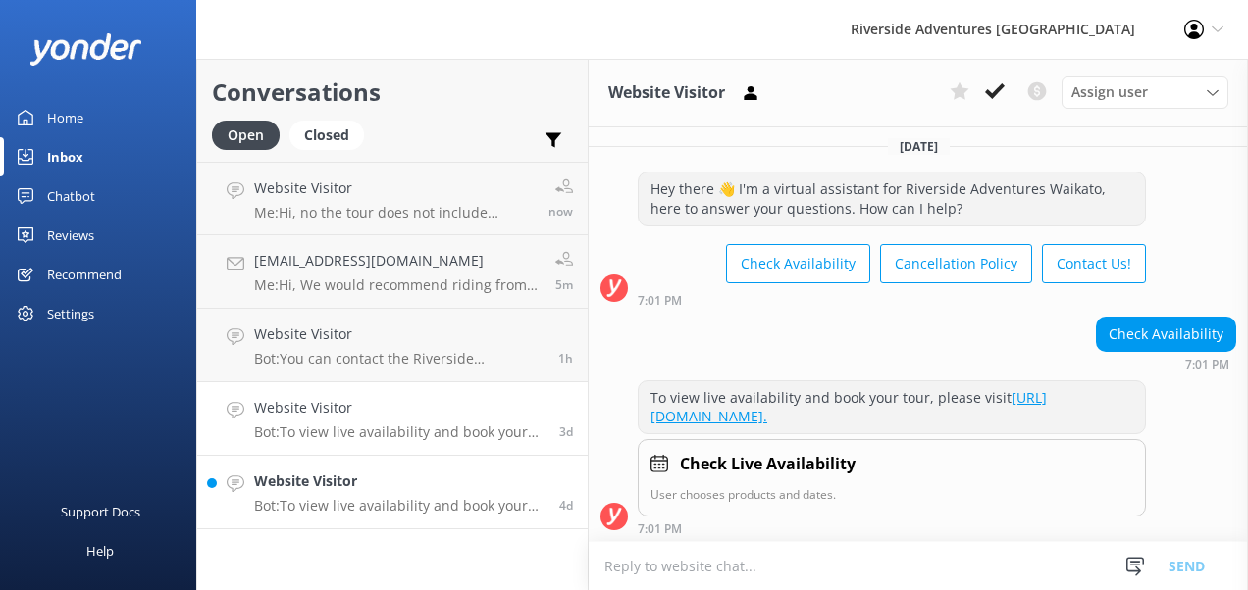
click at [340, 496] on div "Website Visitor Bot: To view live availability and book your tour, please visit…" at bounding box center [399, 492] width 290 height 43
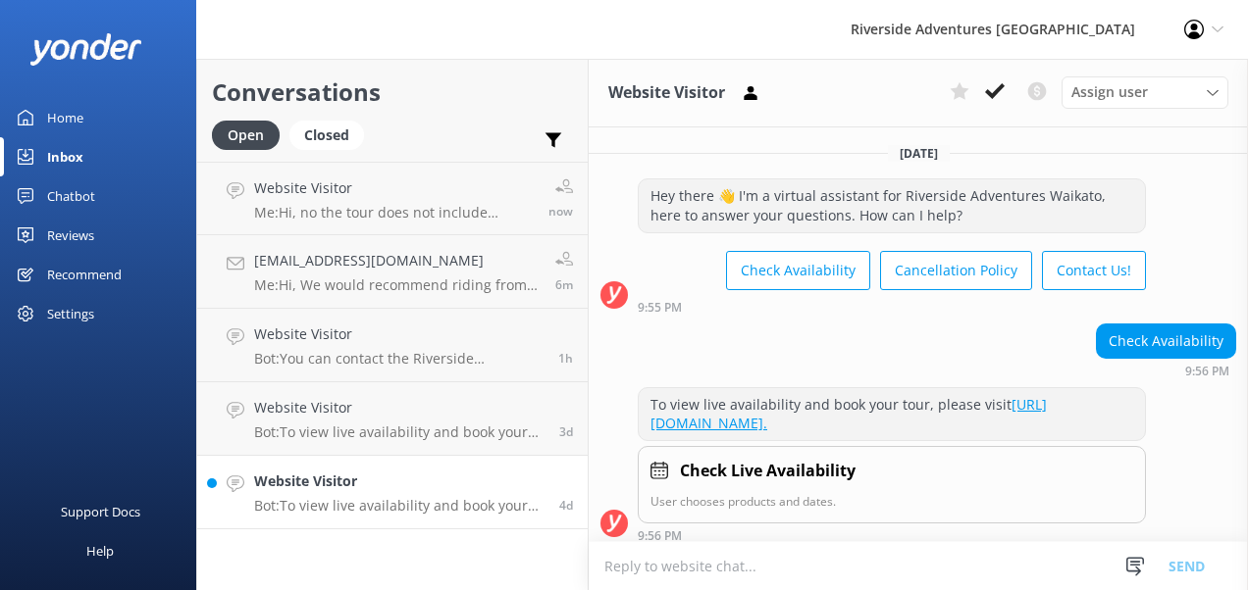
scroll to position [7, 0]
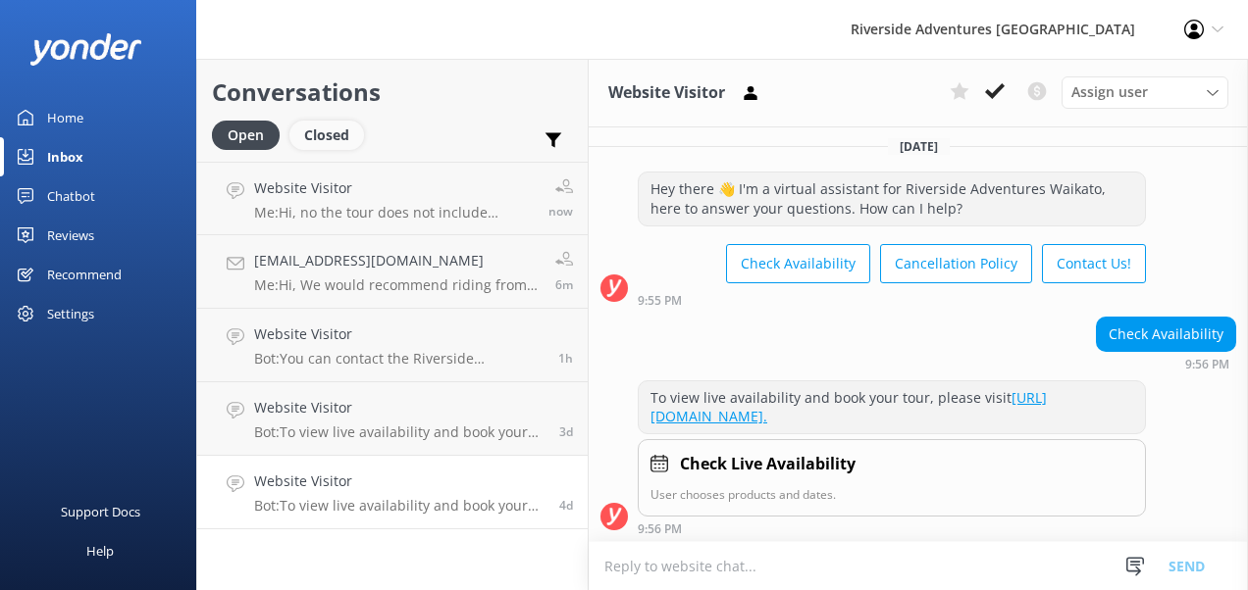
click at [339, 139] on div "Closed" at bounding box center [326, 135] width 75 height 29
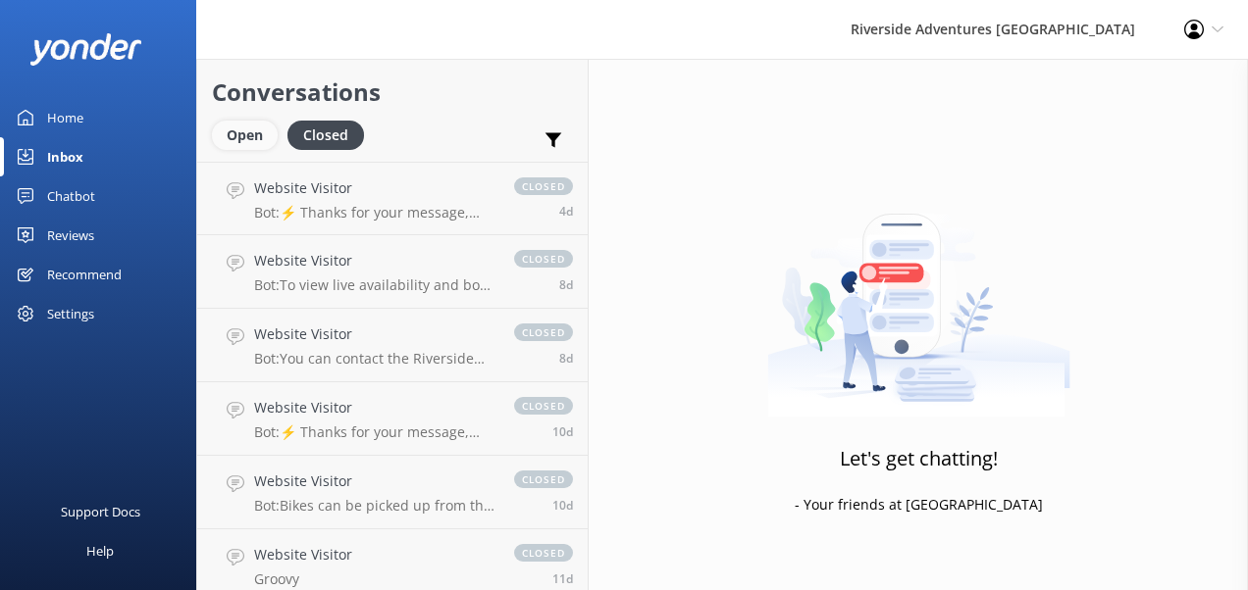
click at [234, 130] on div "Open" at bounding box center [245, 135] width 66 height 29
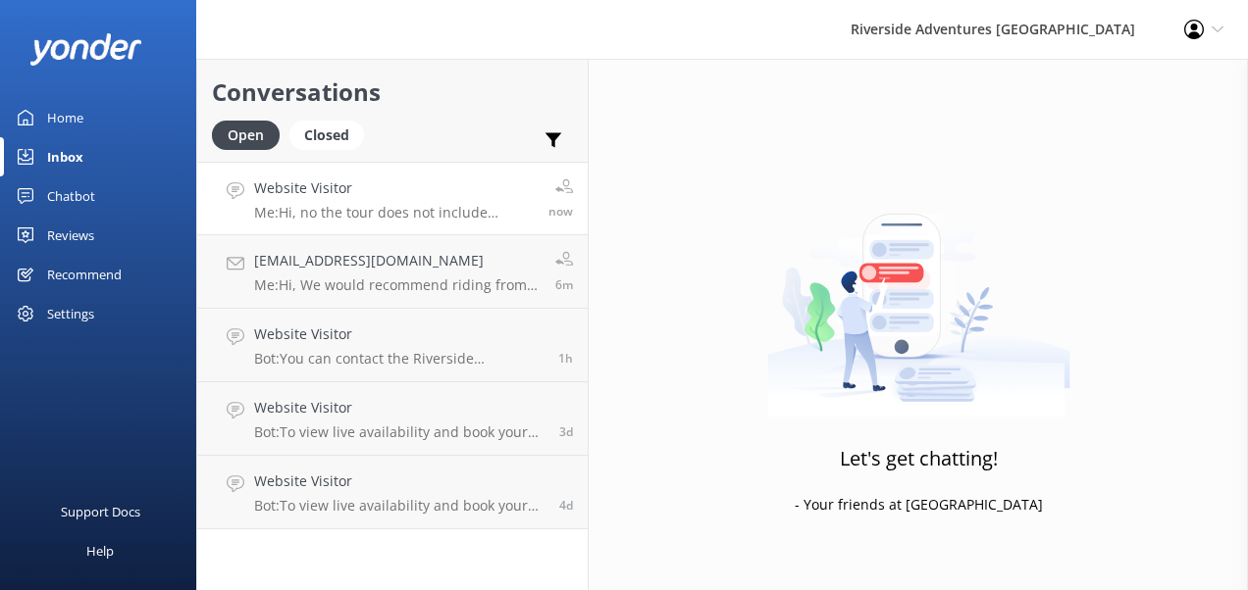
click at [375, 195] on h4 "Website Visitor" at bounding box center [394, 189] width 280 height 22
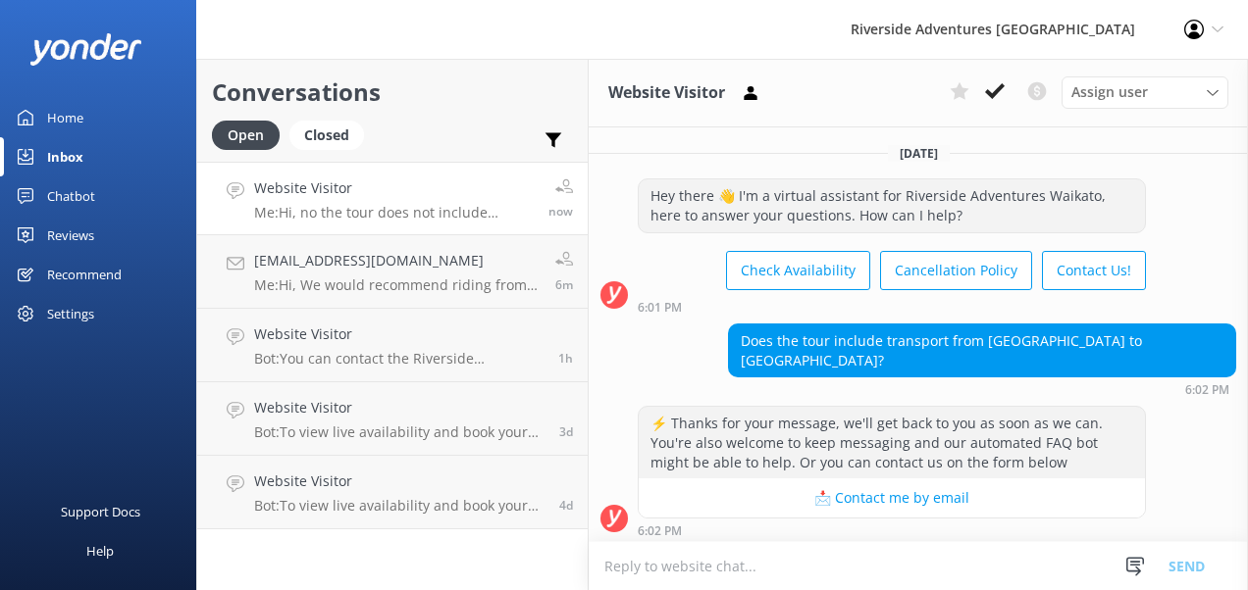
scroll to position [167, 0]
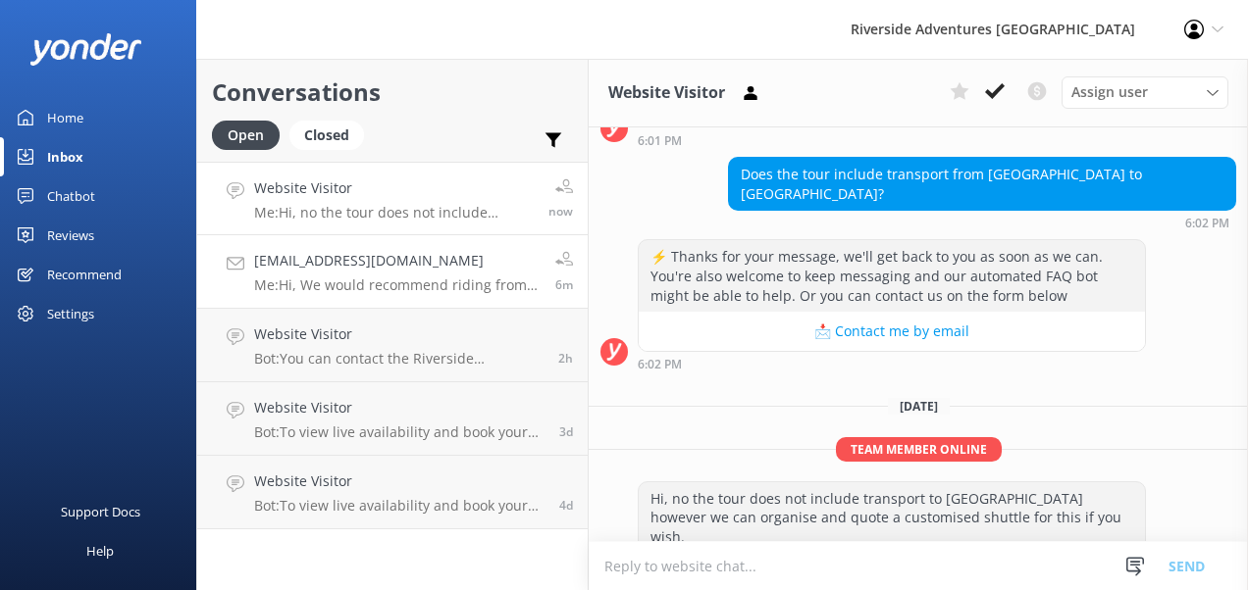
click at [411, 268] on h4 "[EMAIL_ADDRESS][DOMAIN_NAME]" at bounding box center [397, 261] width 286 height 22
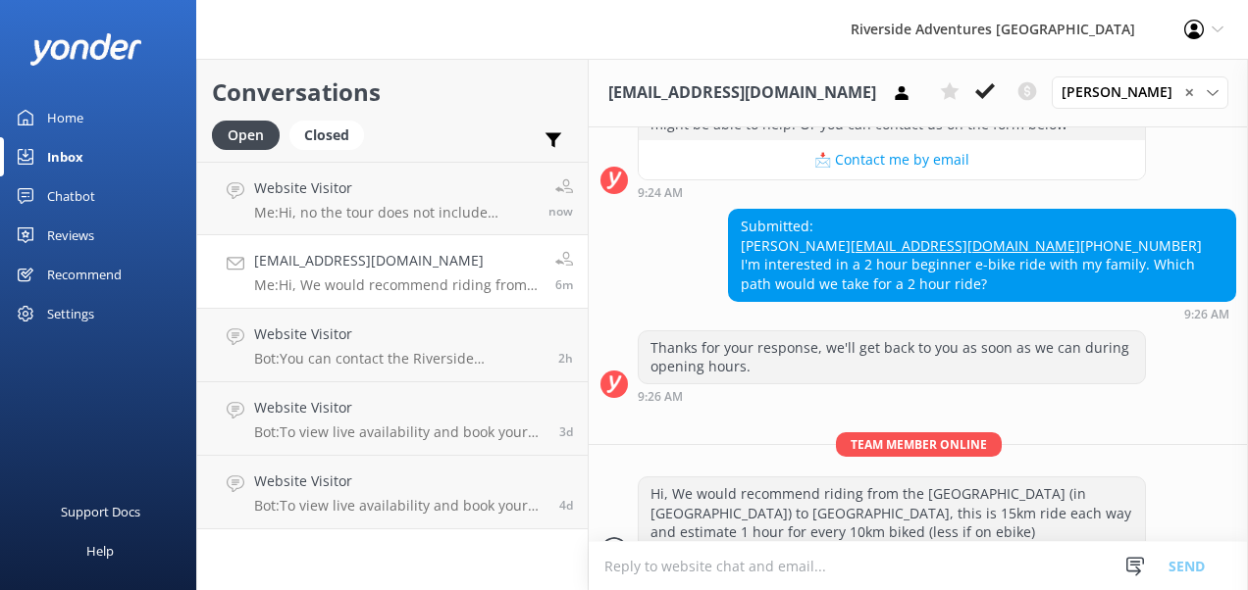
scroll to position [1281, 0]
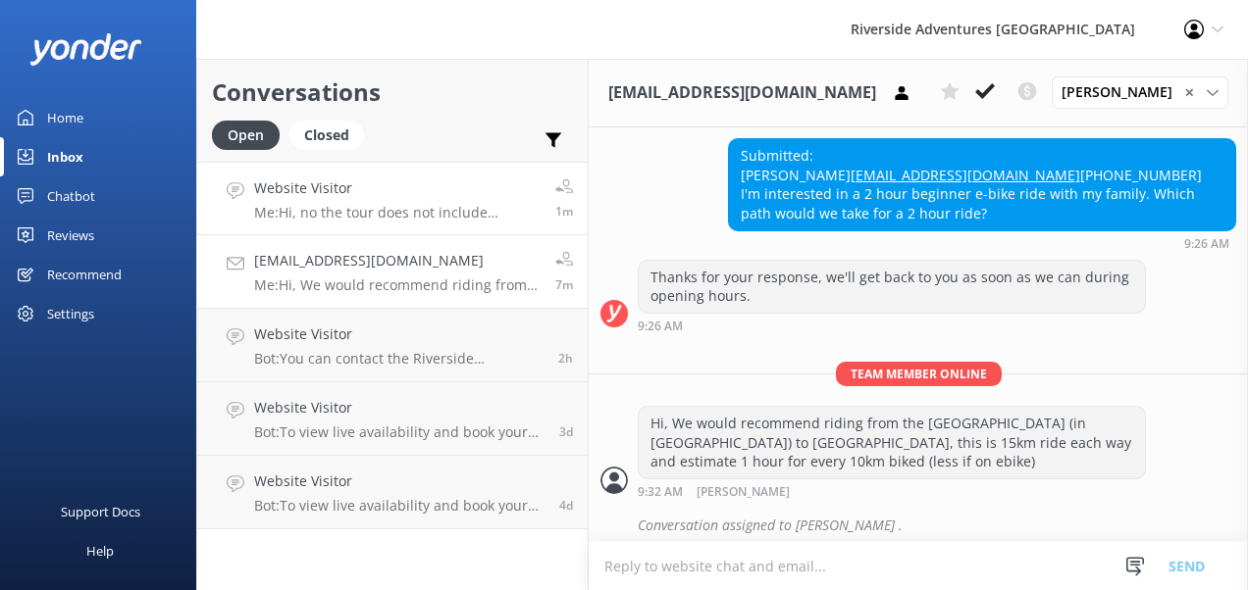
click at [397, 202] on div "Website Visitor Me: Hi, no the tour does not include transport to [GEOGRAPHIC_D…" at bounding box center [397, 199] width 286 height 42
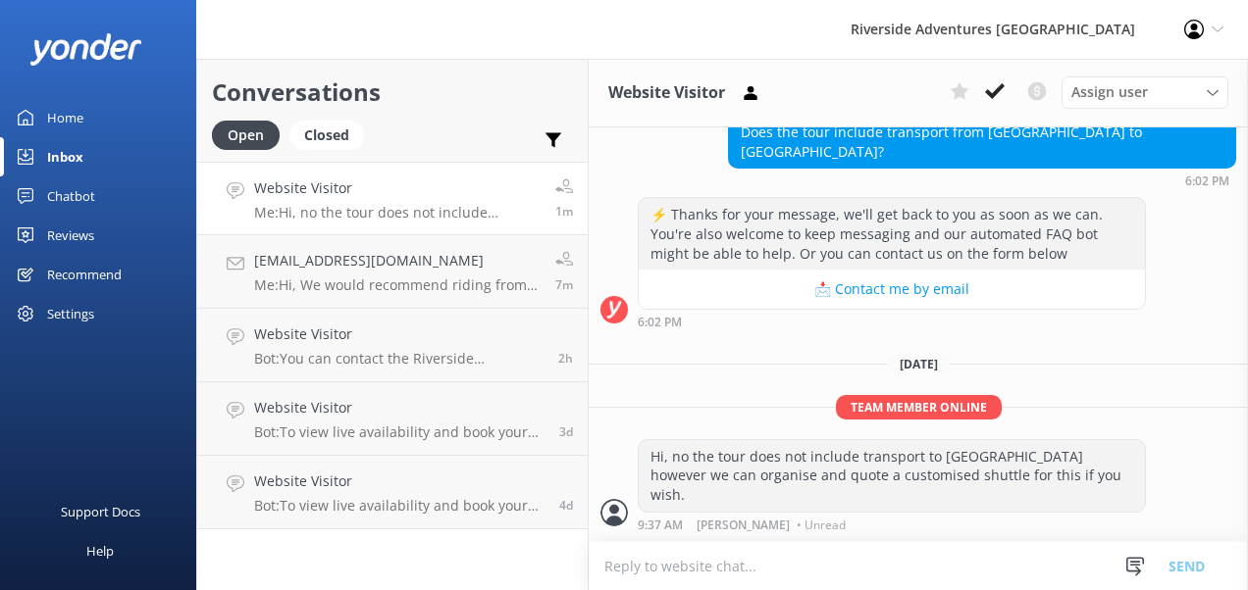
scroll to position [167, 0]
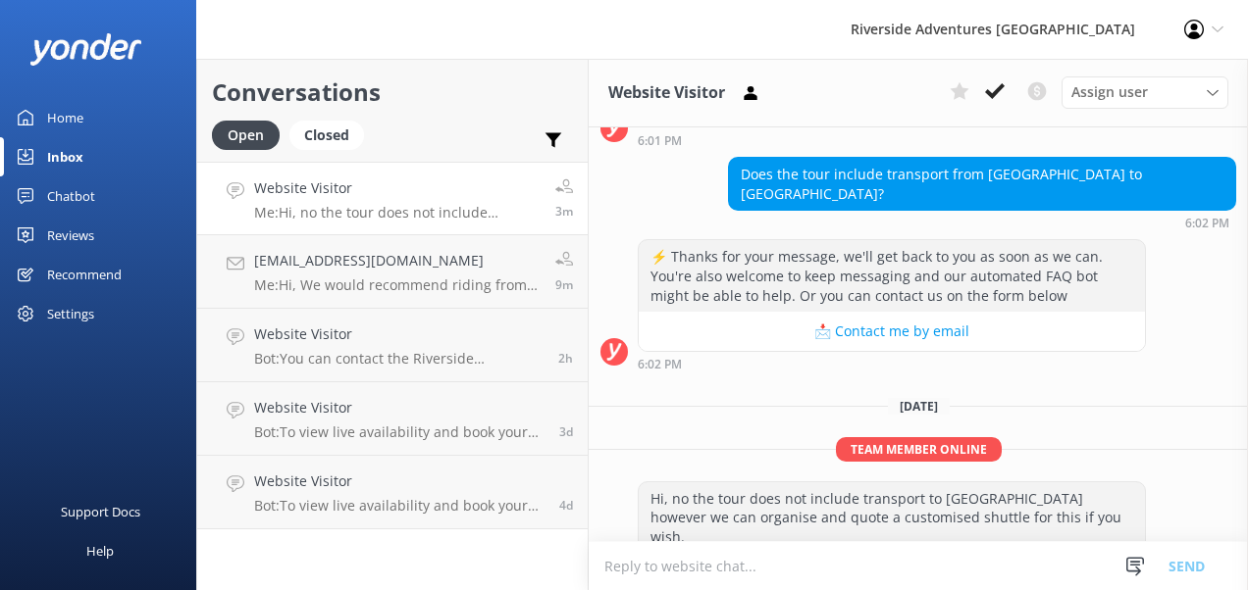
click at [1187, 296] on div "⚡ Thanks for your message, we'll get back to you as soon as we can. You're also…" at bounding box center [918, 304] width 659 height 131
click at [368, 282] on p "Me: Hi, We would recommend riding from the [GEOGRAPHIC_DATA] (in [GEOGRAPHIC_DA…" at bounding box center [394, 286] width 280 height 18
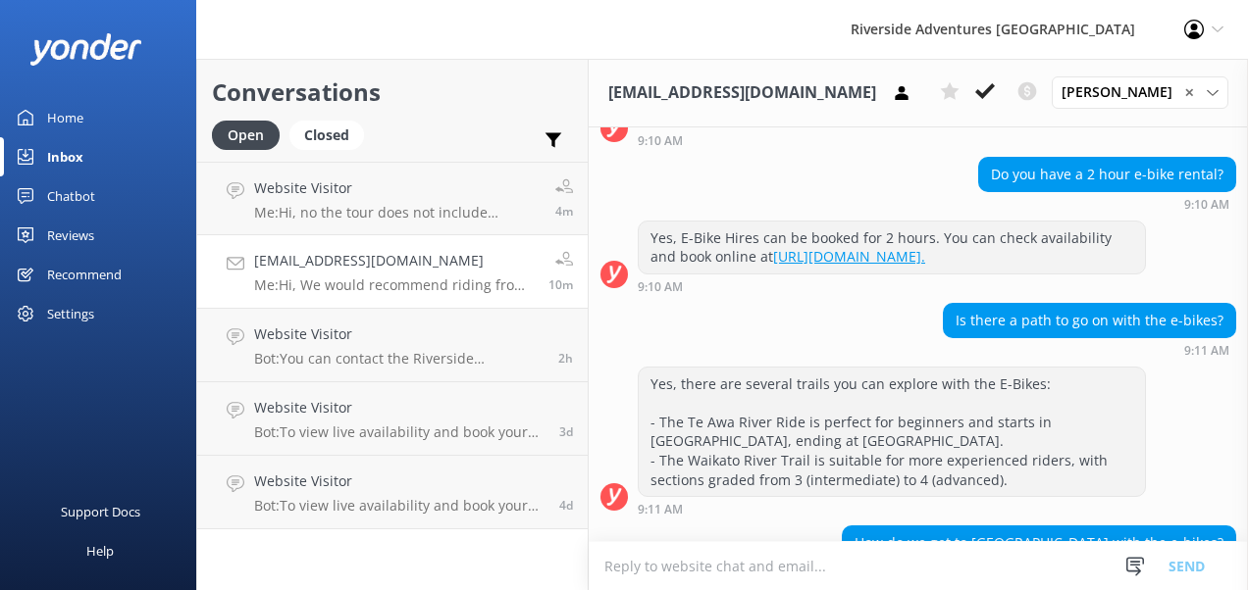
scroll to position [1281, 0]
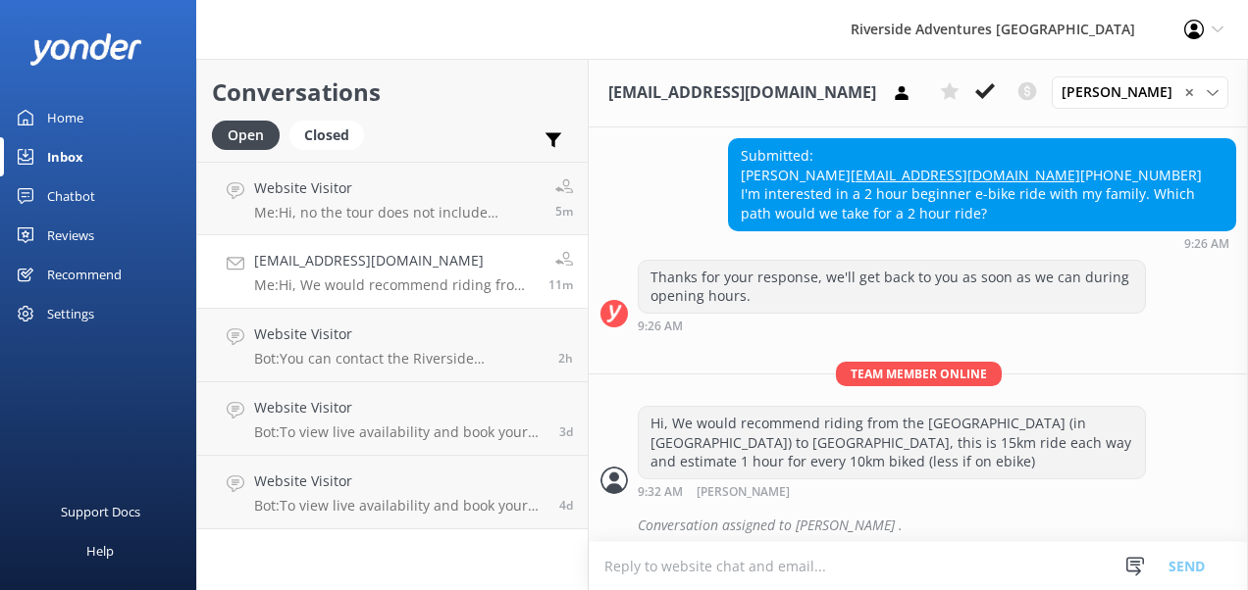
click at [1212, 35] on div "Profile Settings Logout" at bounding box center [1203, 29] width 88 height 59
click at [1207, 311] on div "Thanks for your response, we'll get back to you as soon as we can during openin…" at bounding box center [918, 296] width 659 height 73
click at [1207, 84] on div "✕" at bounding box center [1201, 92] width 34 height 19
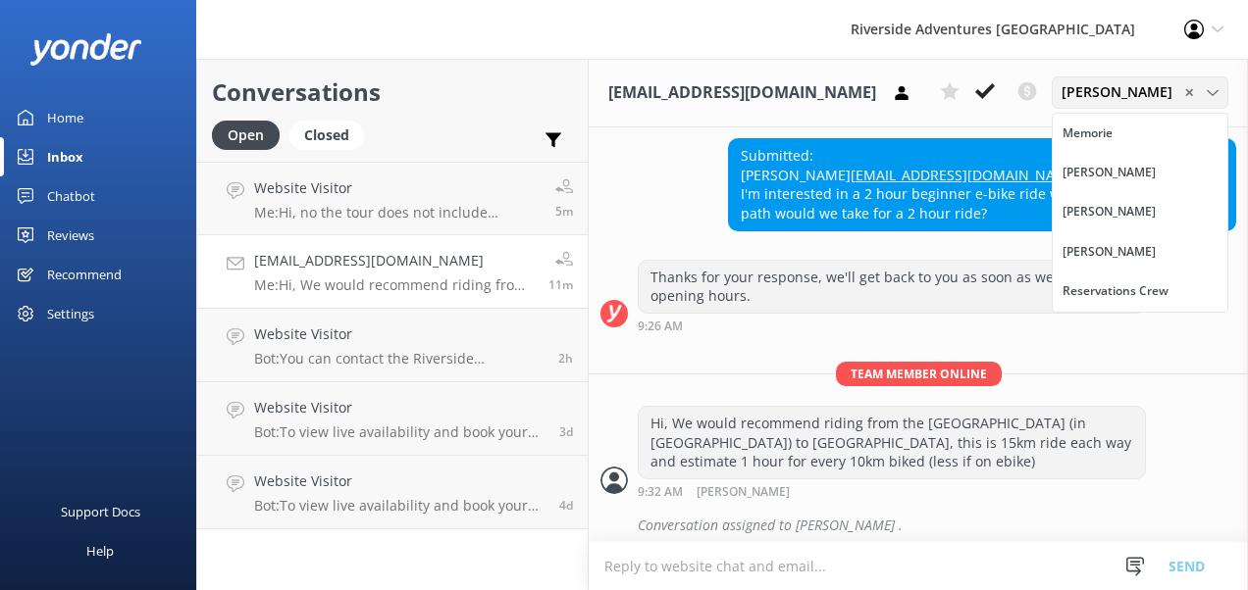
click at [1189, 94] on span "✕" at bounding box center [1189, 92] width 10 height 19
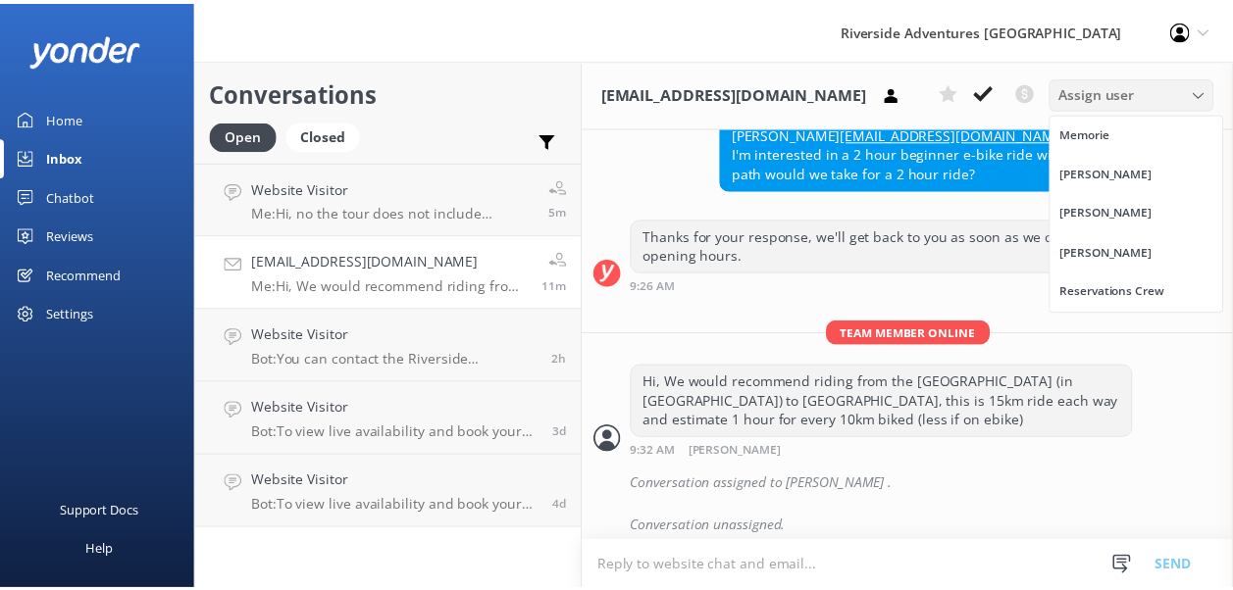
scroll to position [1324, 0]
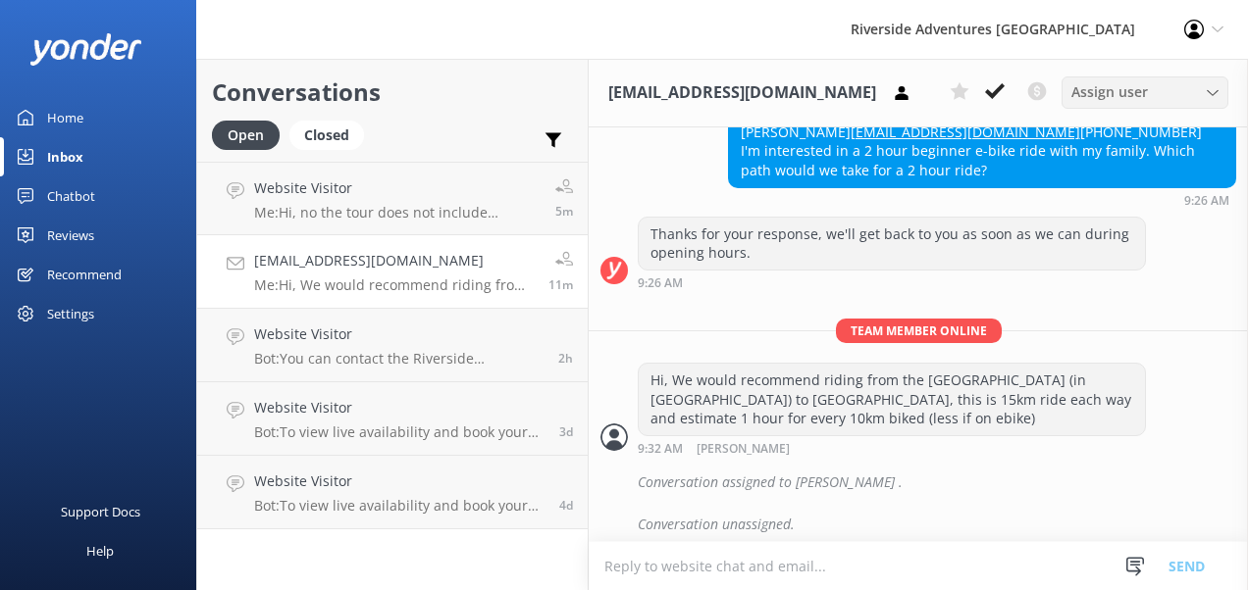
click at [420, 270] on h4 "[EMAIL_ADDRESS][DOMAIN_NAME]" at bounding box center [394, 261] width 280 height 22
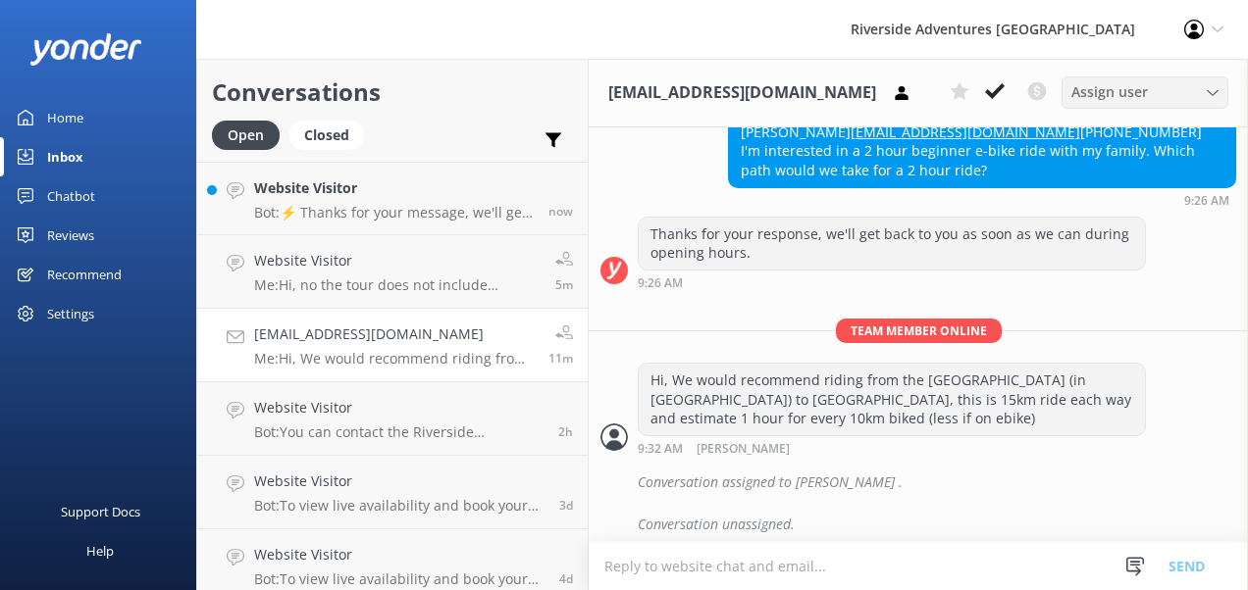
click at [73, 122] on div "Home" at bounding box center [65, 117] width 36 height 39
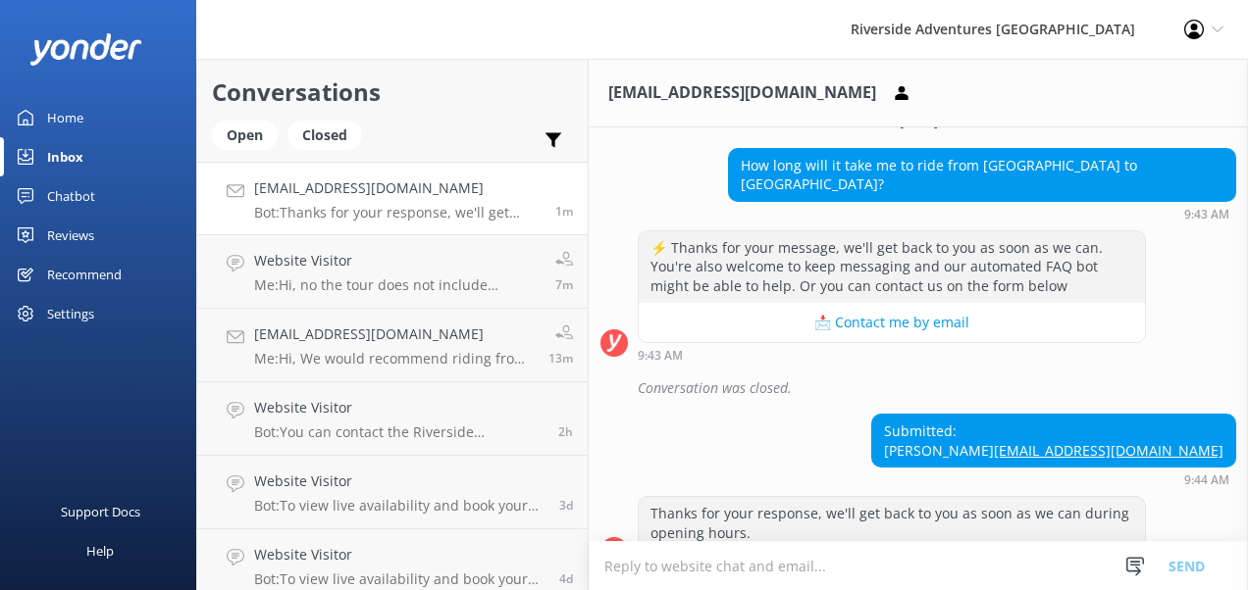
scroll to position [261, 0]
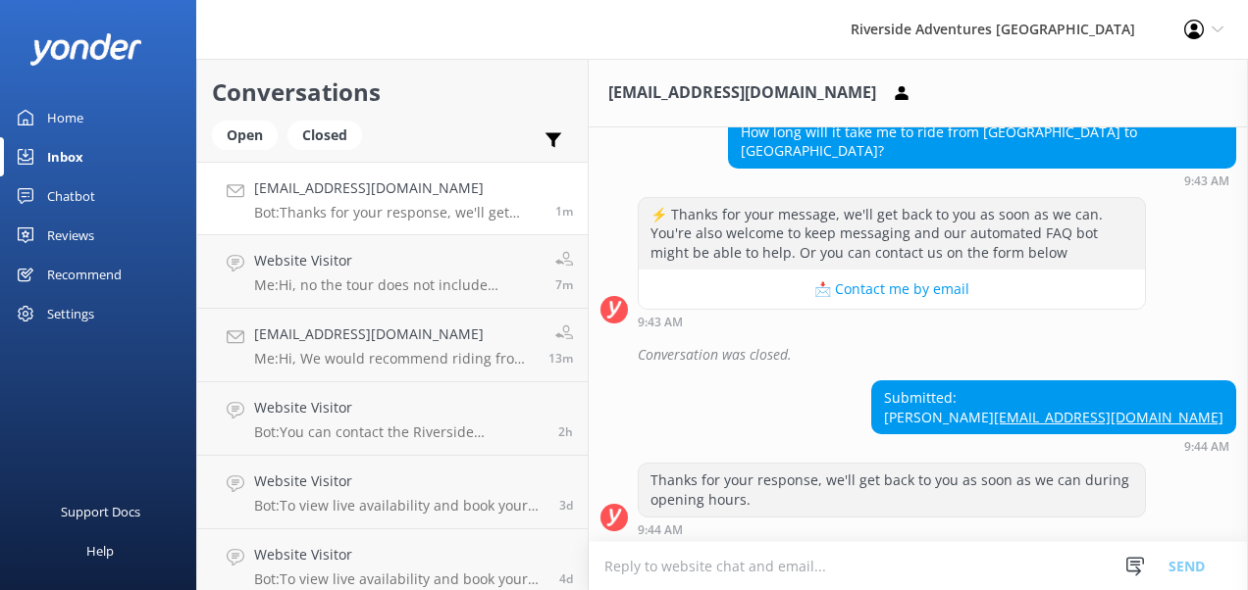
click at [796, 570] on textarea at bounding box center [918, 566] width 659 height 48
click at [856, 575] on textarea at bounding box center [918, 566] width 659 height 48
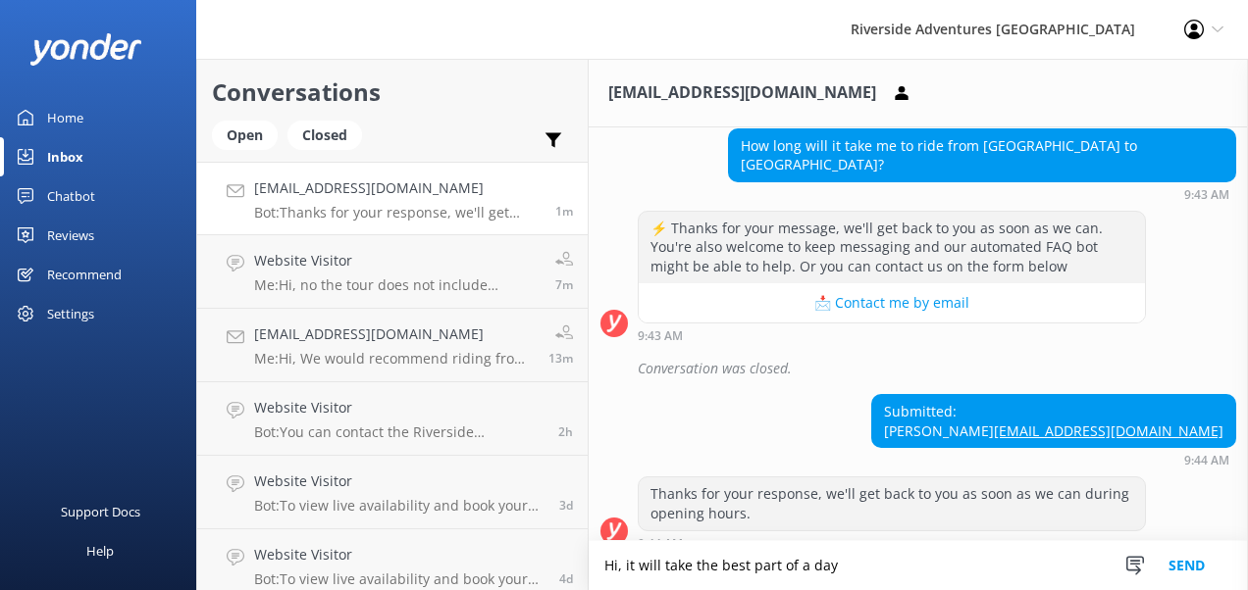
scroll to position [245, 0]
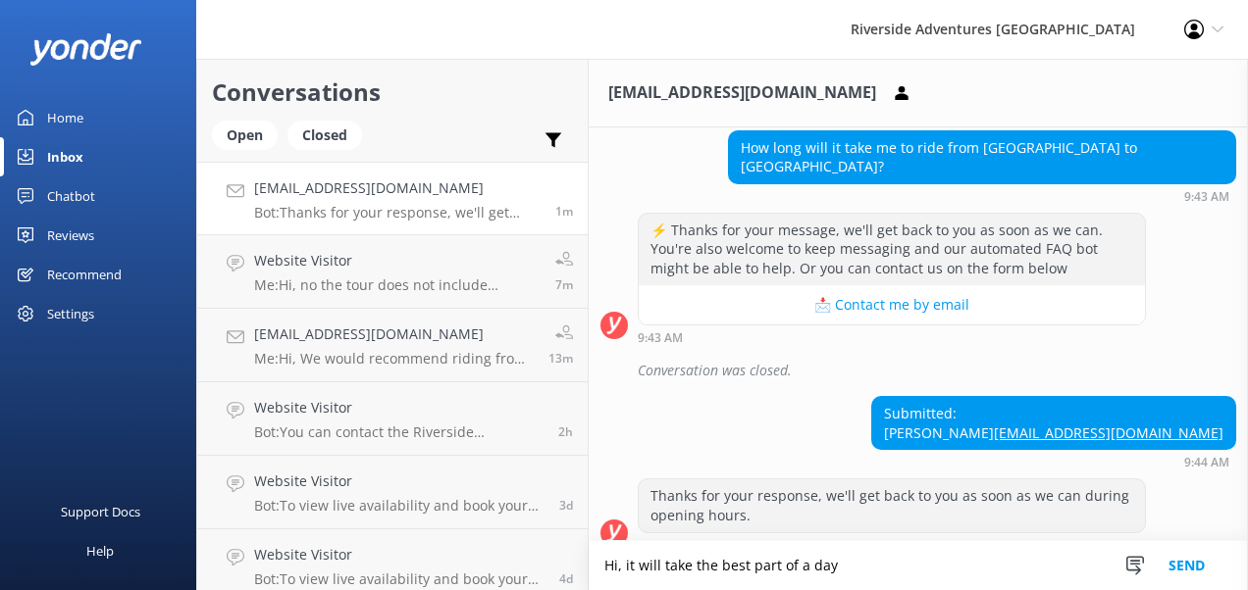
click at [846, 565] on textarea "Hi, it will take the best part of a day" at bounding box center [918, 565] width 659 height 49
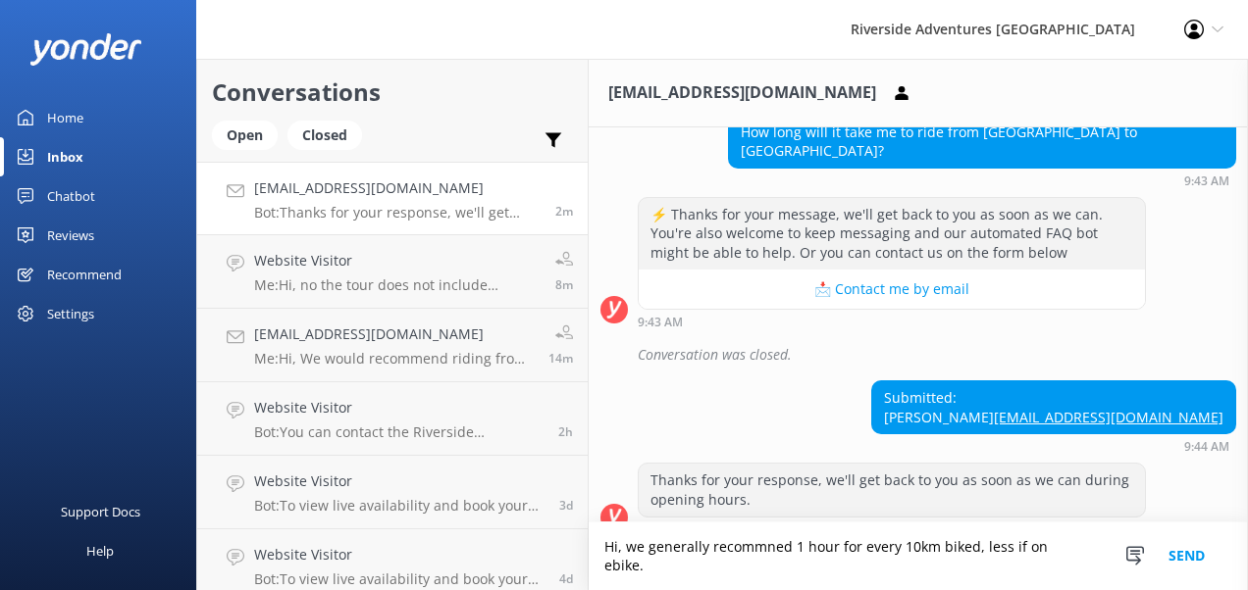
type textarea "Hi, we generally recommned 1 hour for every 10km biked, less if on ebike."
click at [1180, 567] on button "Send" at bounding box center [1187, 557] width 74 height 68
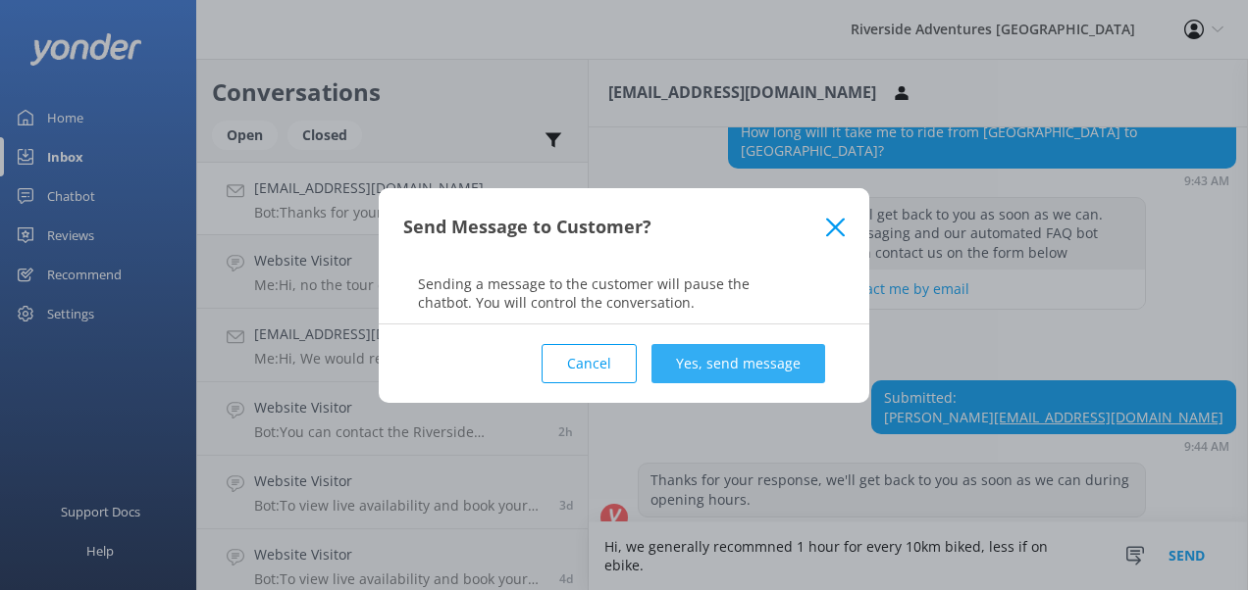
click at [755, 369] on button "Yes, send message" at bounding box center [738, 363] width 174 height 39
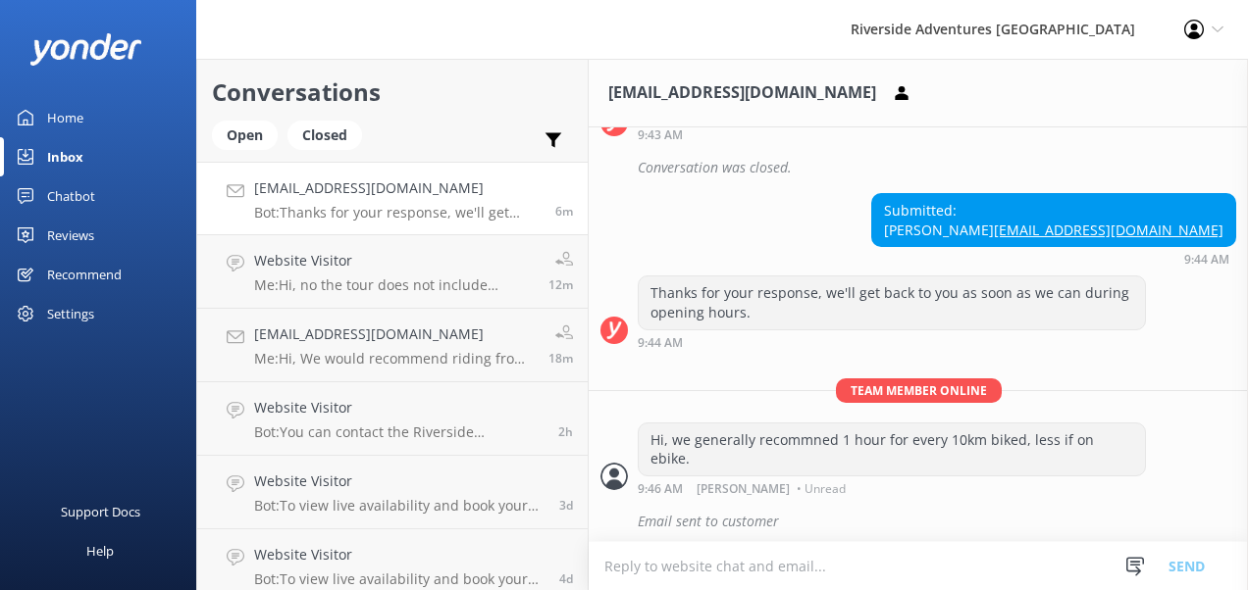
scroll to position [449, 0]
